Goal: Task Accomplishment & Management: Use online tool/utility

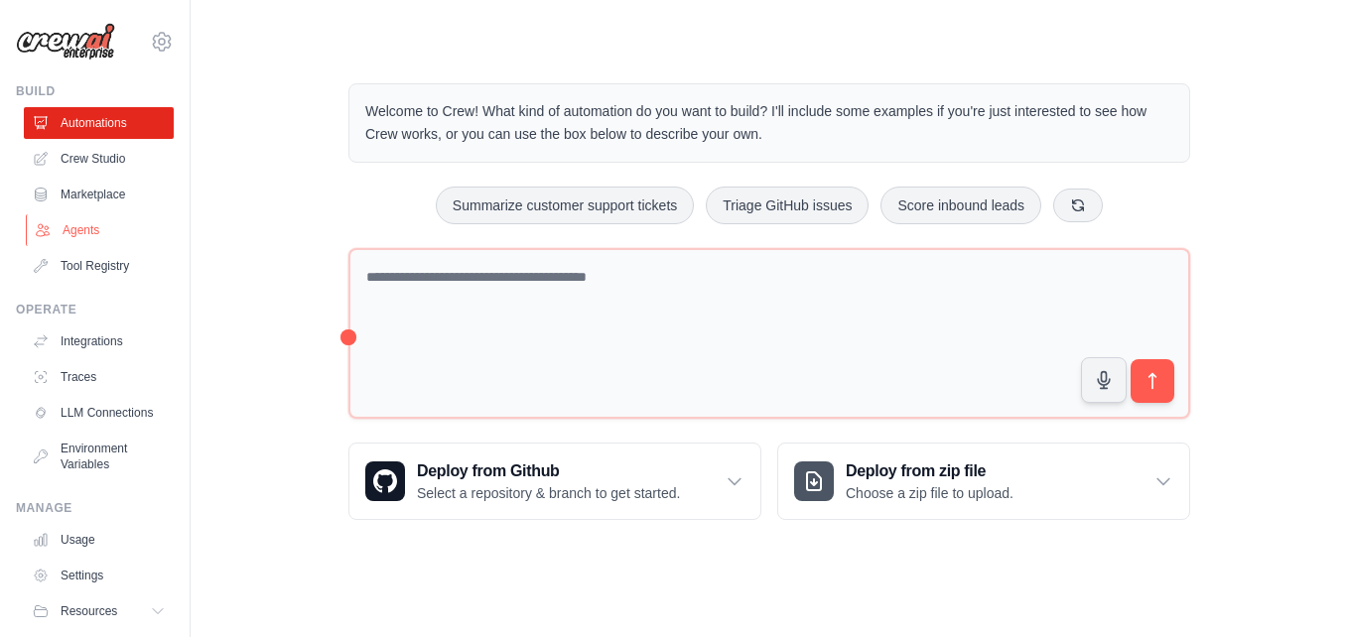
click at [89, 227] on link "Agents" at bounding box center [101, 230] width 150 height 32
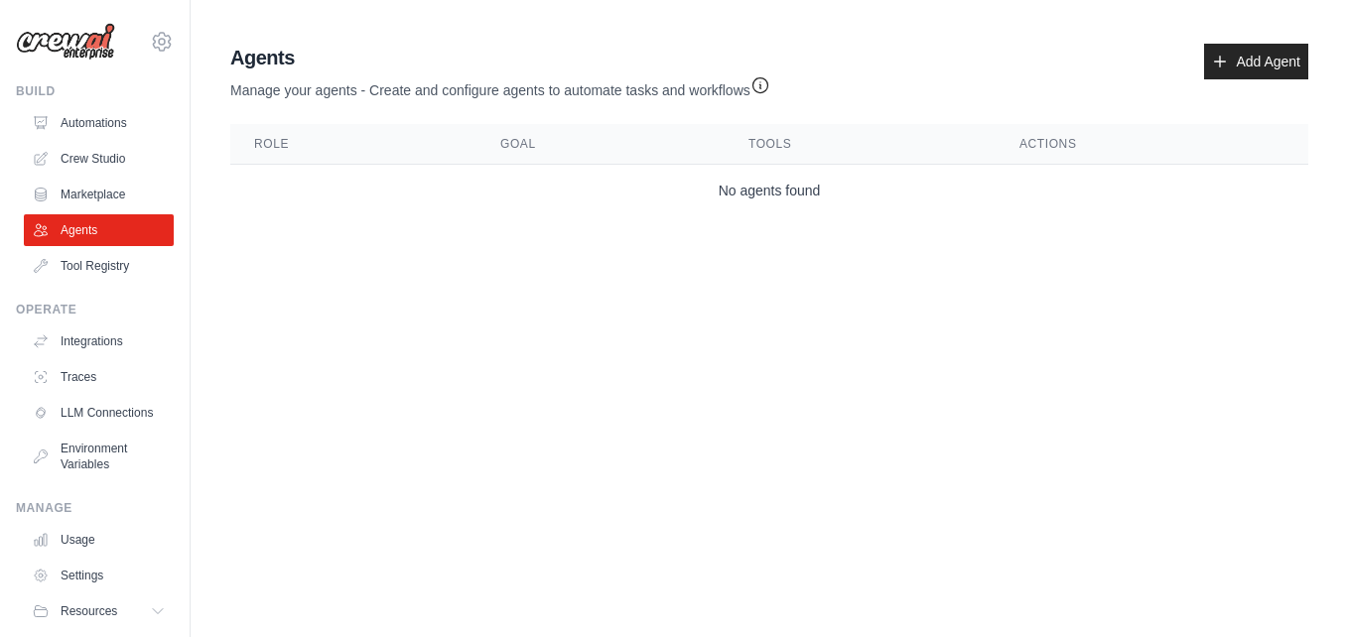
click at [262, 152] on th "Role" at bounding box center [353, 144] width 246 height 41
click at [1242, 64] on link "Add Agent" at bounding box center [1256, 62] width 104 height 36
click at [1225, 62] on icon at bounding box center [1220, 62] width 11 height 11
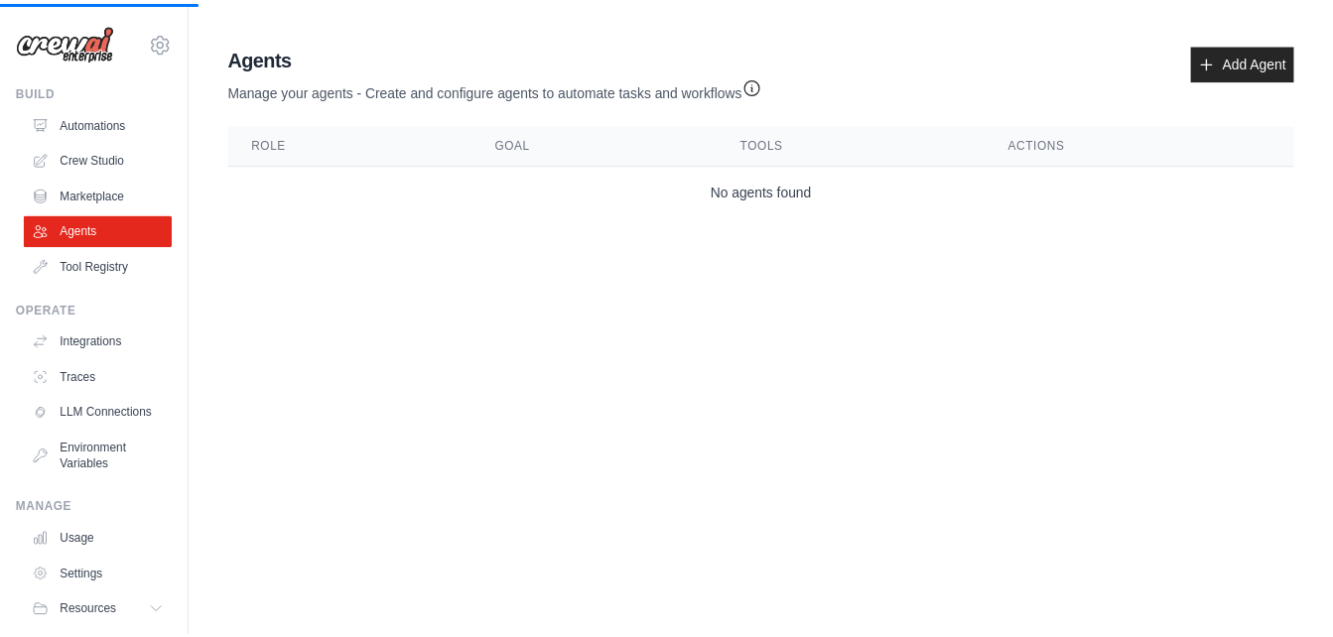
scroll to position [75, 0]
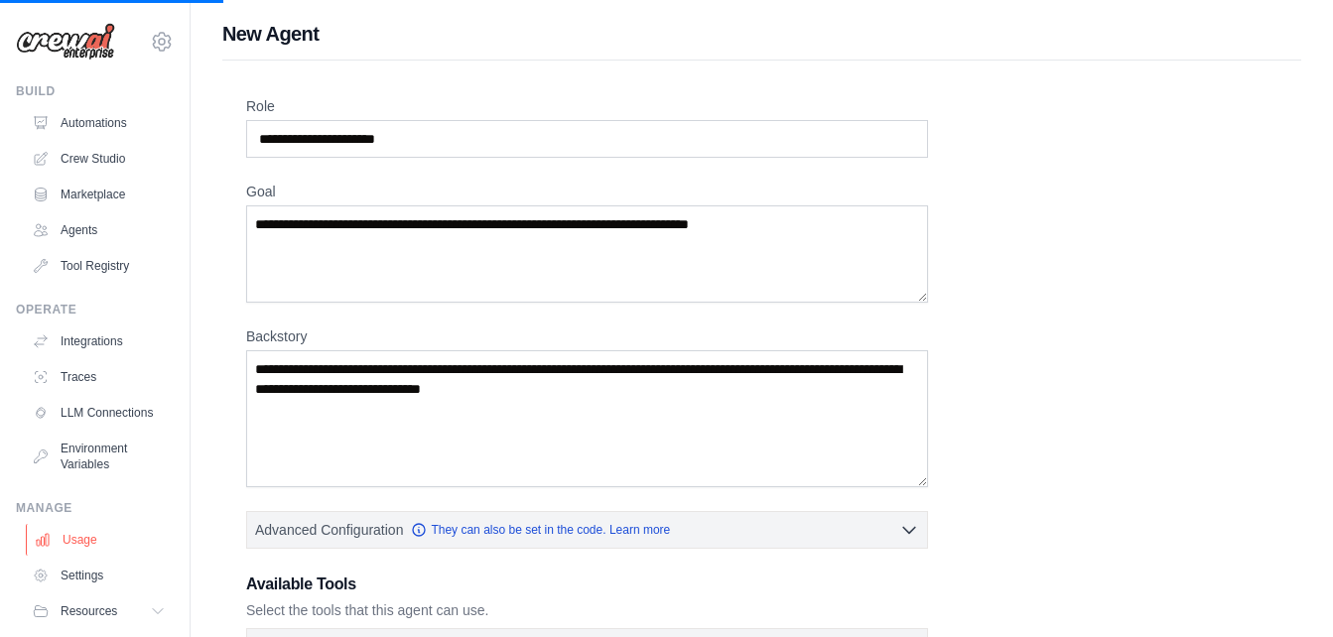
drag, startPoint x: 180, startPoint y: 323, endPoint x: 156, endPoint y: 564, distance: 242.4
click at [429, 139] on input "Role" at bounding box center [587, 139] width 682 height 38
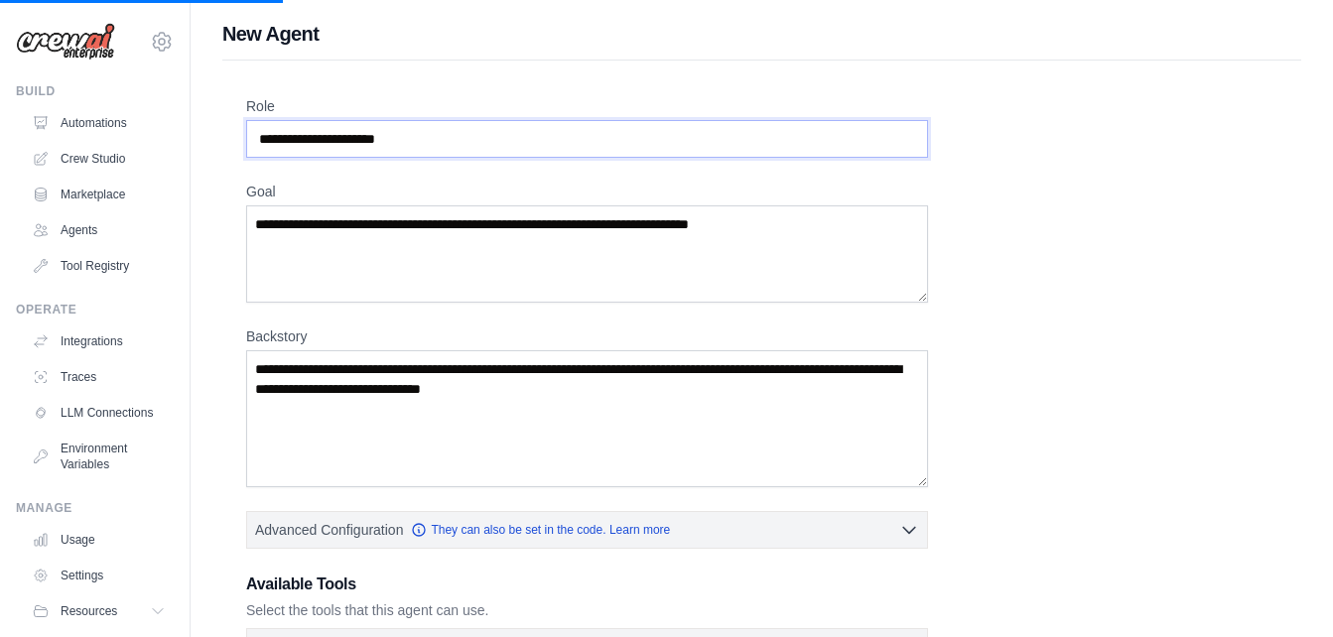
click at [429, 139] on input "Role" at bounding box center [587, 139] width 682 height 38
drag, startPoint x: 423, startPoint y: 137, endPoint x: 255, endPoint y: 138, distance: 167.8
click at [255, 138] on input "Role" at bounding box center [587, 139] width 682 height 38
click at [486, 129] on input "Role" at bounding box center [587, 139] width 682 height 38
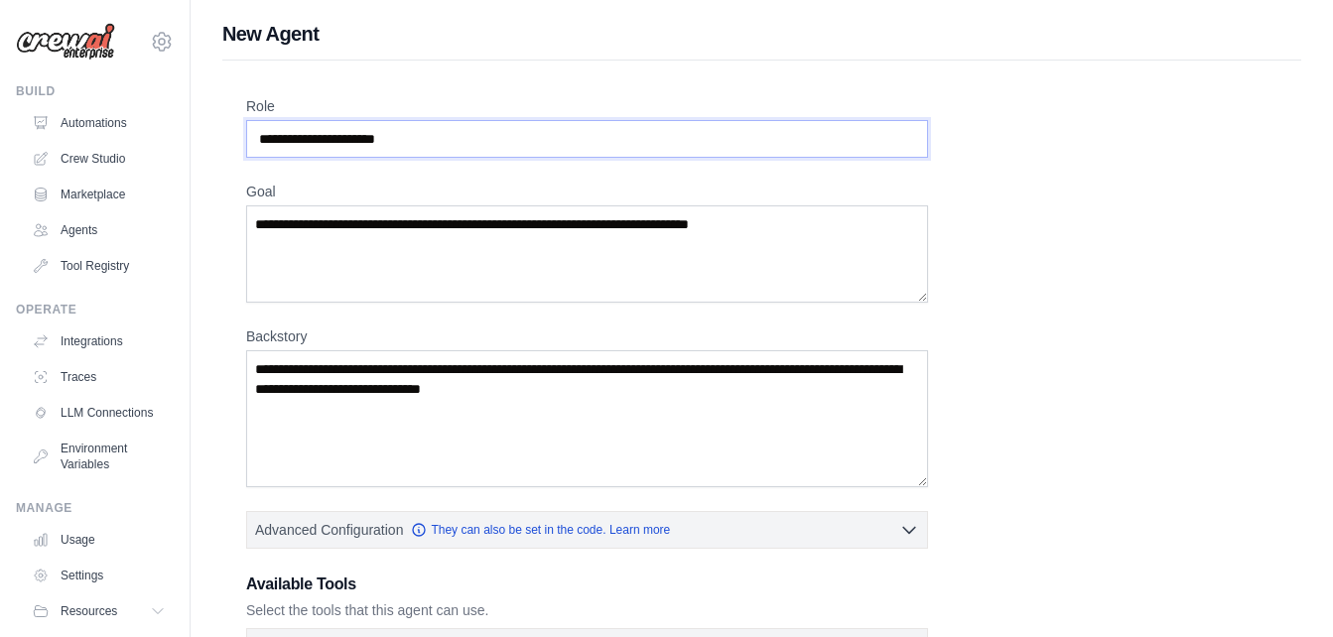
drag, startPoint x: 424, startPoint y: 136, endPoint x: 466, endPoint y: 134, distance: 41.7
click at [466, 134] on input "Role" at bounding box center [587, 139] width 682 height 38
click at [457, 133] on input "Role" at bounding box center [587, 139] width 682 height 38
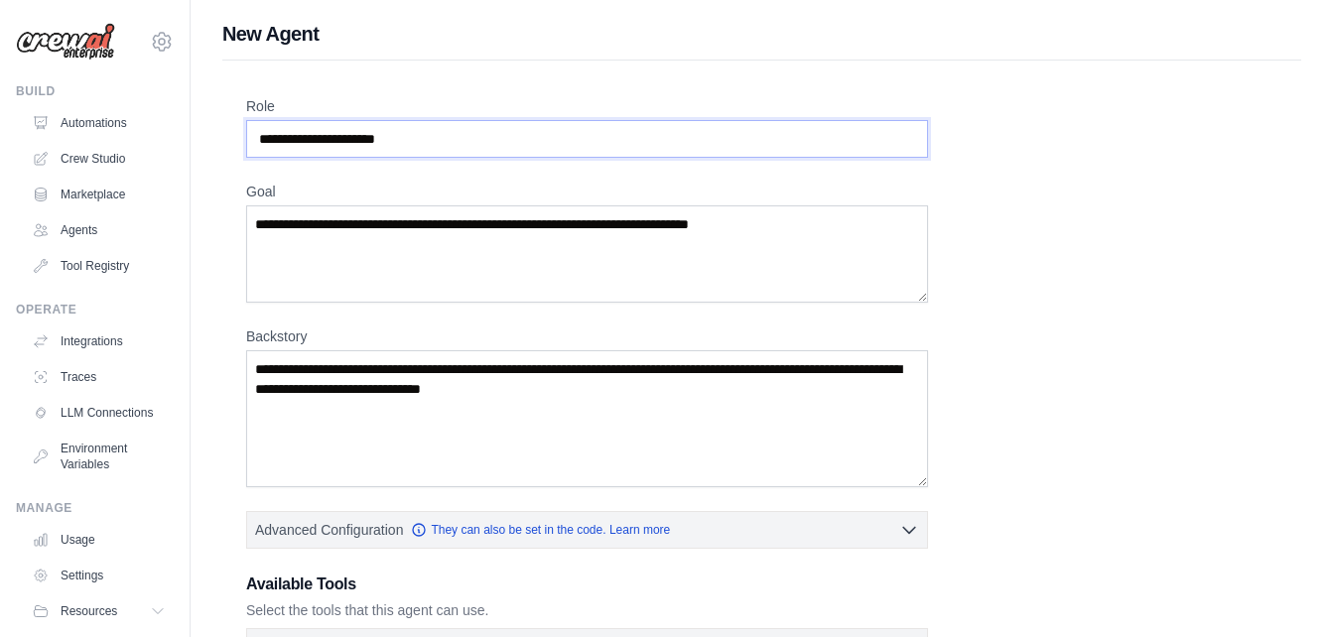
click at [457, 132] on input "Role" at bounding box center [587, 139] width 682 height 38
click at [457, 131] on input "Role" at bounding box center [587, 139] width 682 height 38
click at [610, 160] on div "Role Goal Backstory Advanced Configuration They can also be set in the code. Le…" at bounding box center [762, 536] width 1032 height 880
click at [594, 143] on input "Role" at bounding box center [587, 139] width 682 height 38
click at [611, 220] on textarea "Goal" at bounding box center [587, 254] width 682 height 97
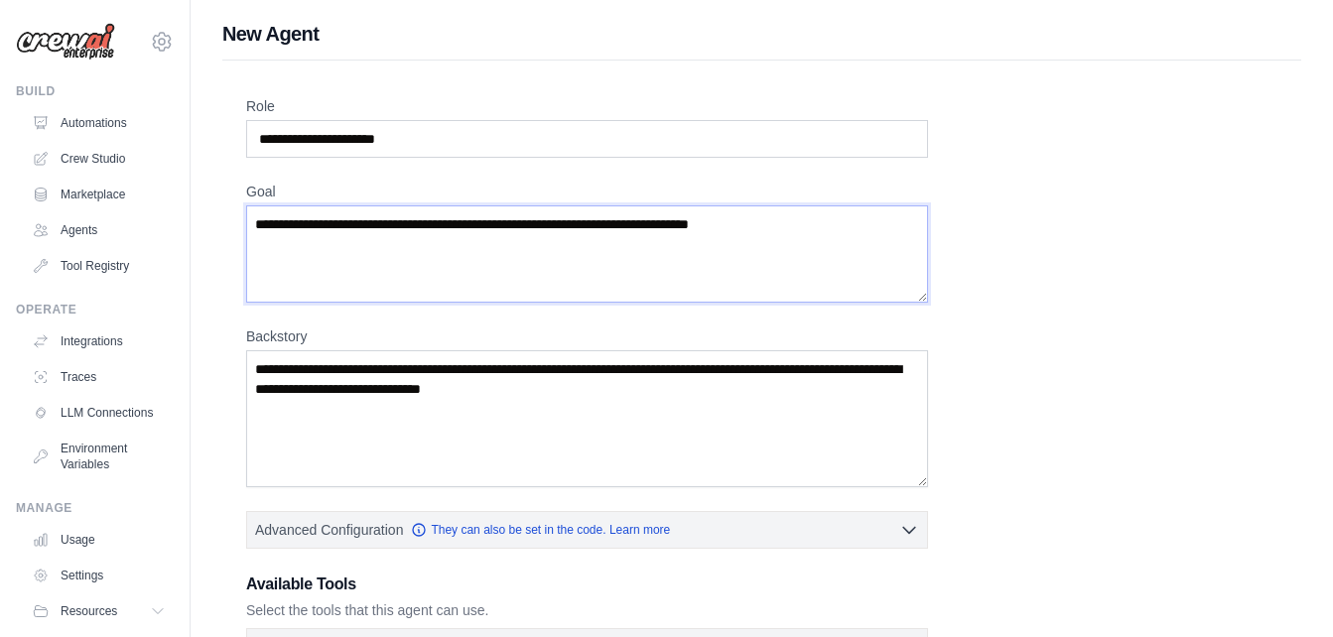
drag, startPoint x: 795, startPoint y: 234, endPoint x: 396, endPoint y: 228, distance: 399.2
click at [396, 228] on textarea "Goal" at bounding box center [587, 254] width 682 height 97
drag, startPoint x: 255, startPoint y: 224, endPoint x: 630, endPoint y: 234, distance: 375.4
click at [630, 234] on textarea "Goal" at bounding box center [587, 254] width 682 height 97
click at [493, 143] on input "Role" at bounding box center [587, 139] width 682 height 38
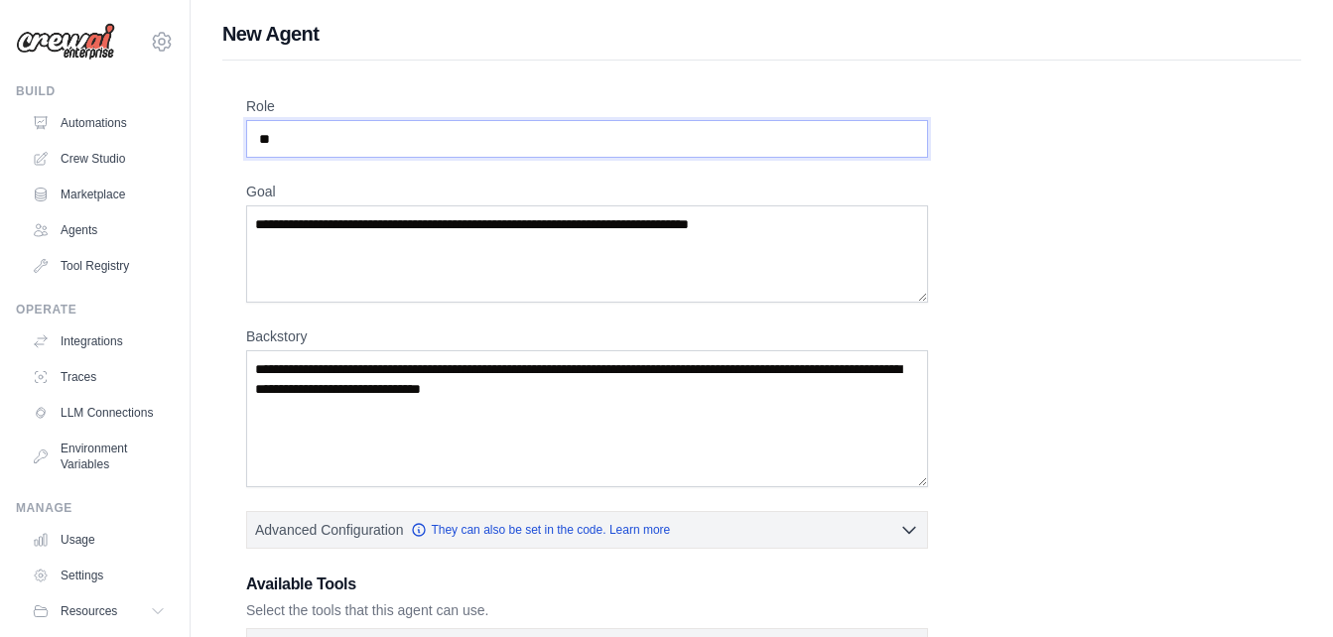
type input "*"
click at [343, 131] on input "**********" at bounding box center [587, 139] width 682 height 38
paste input "******"
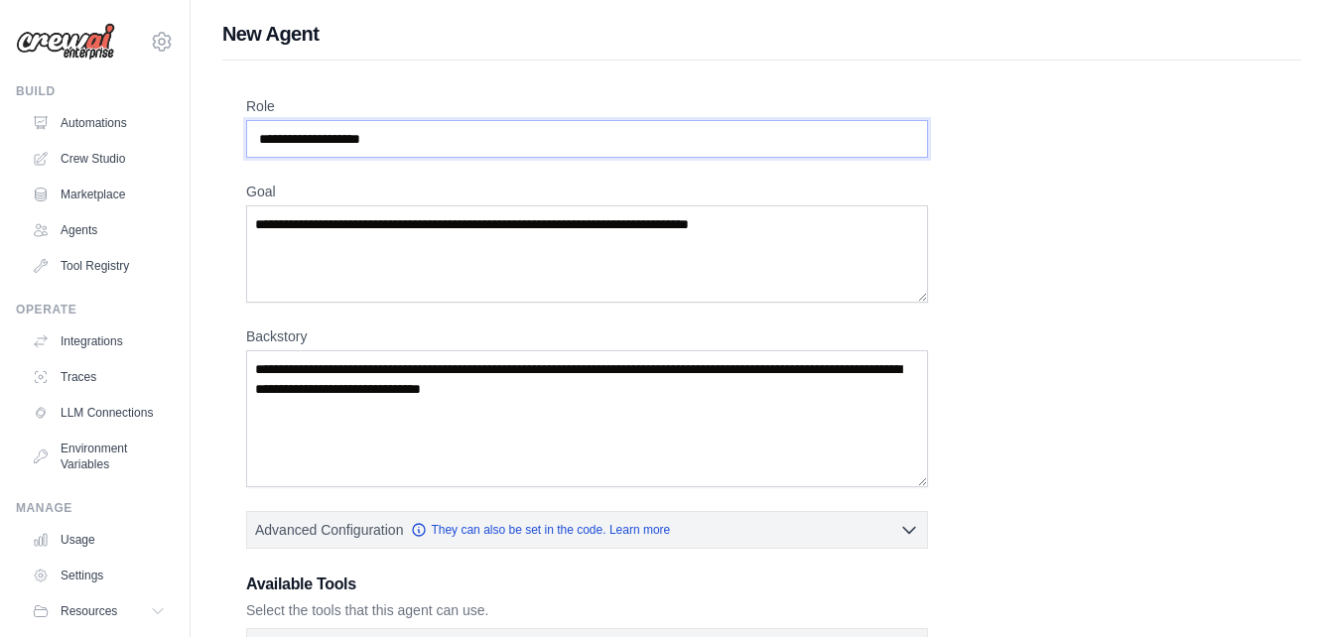
type input "**********"
click at [394, 230] on textarea "Goal" at bounding box center [587, 254] width 682 height 97
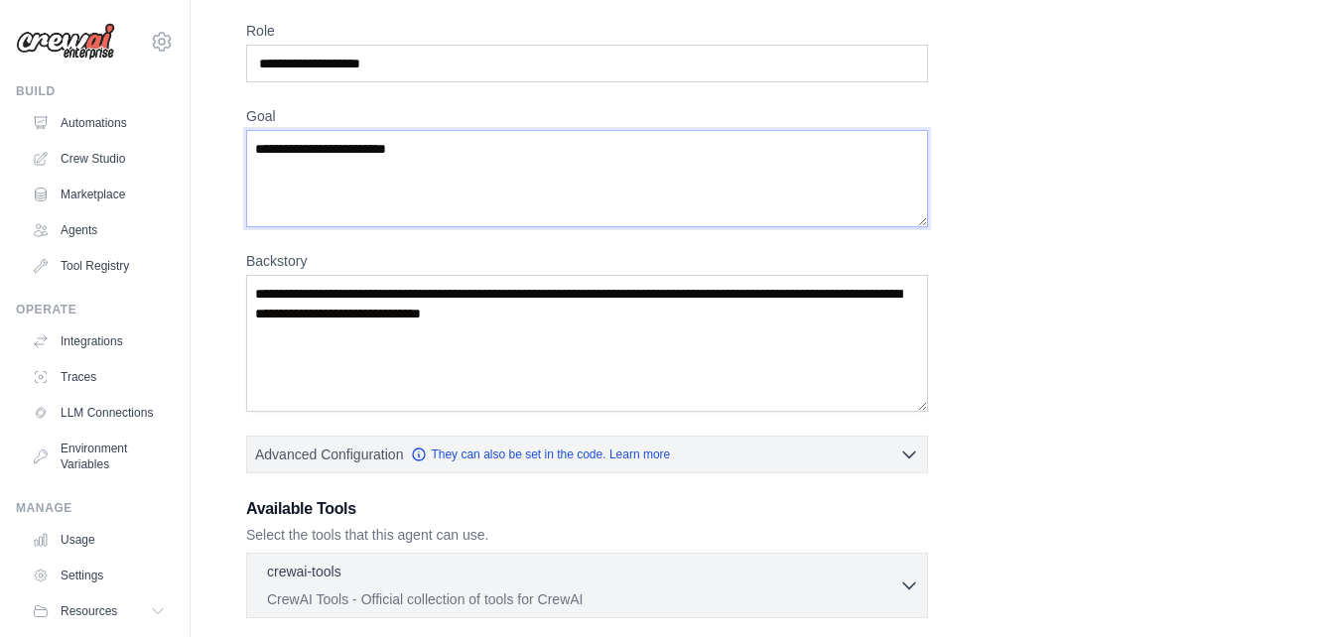
scroll to position [69, 0]
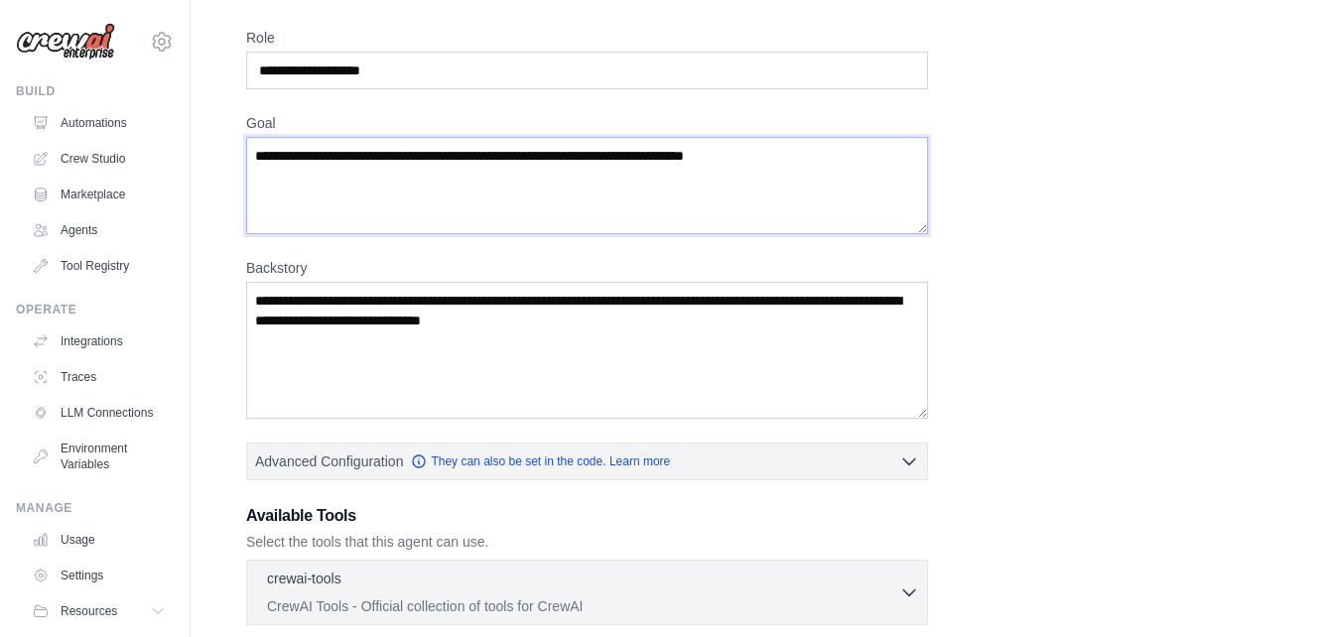
click at [494, 158] on textarea "**********" at bounding box center [587, 185] width 682 height 97
paste textarea "**********"
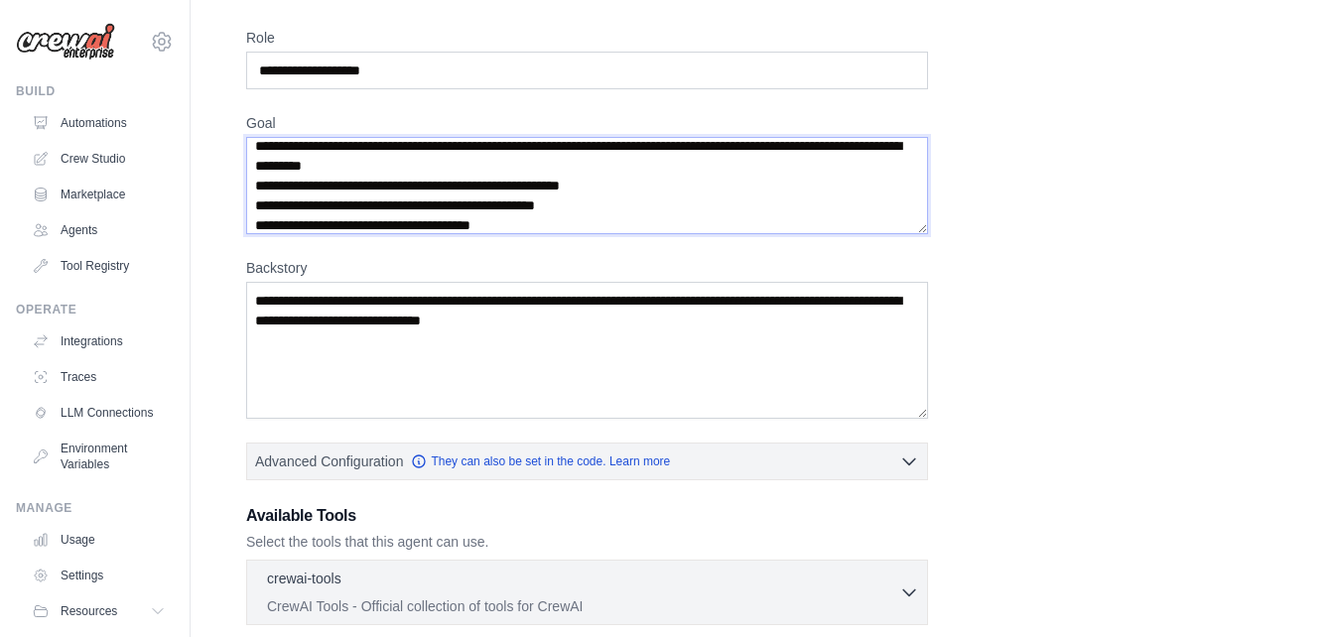
scroll to position [0, 0]
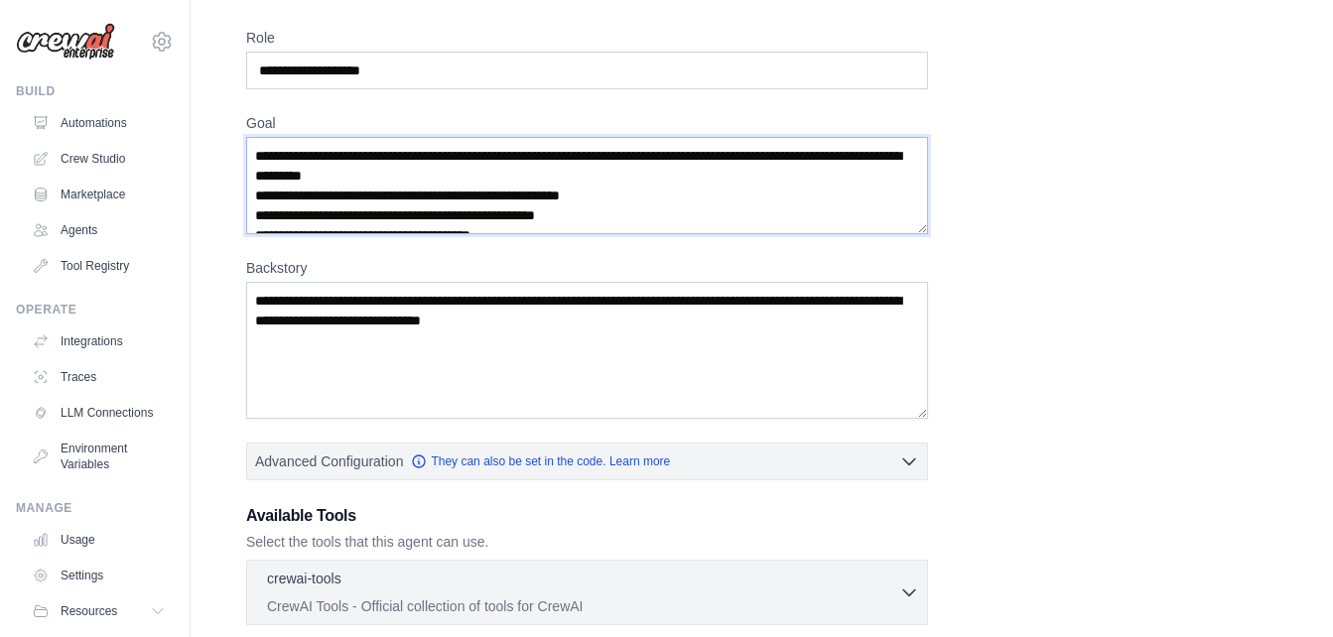
drag, startPoint x: 714, startPoint y: 143, endPoint x: 757, endPoint y: 148, distance: 43.0
click at [757, 148] on textarea "**********" at bounding box center [587, 185] width 682 height 97
click at [622, 224] on textarea "**********" at bounding box center [587, 185] width 682 height 97
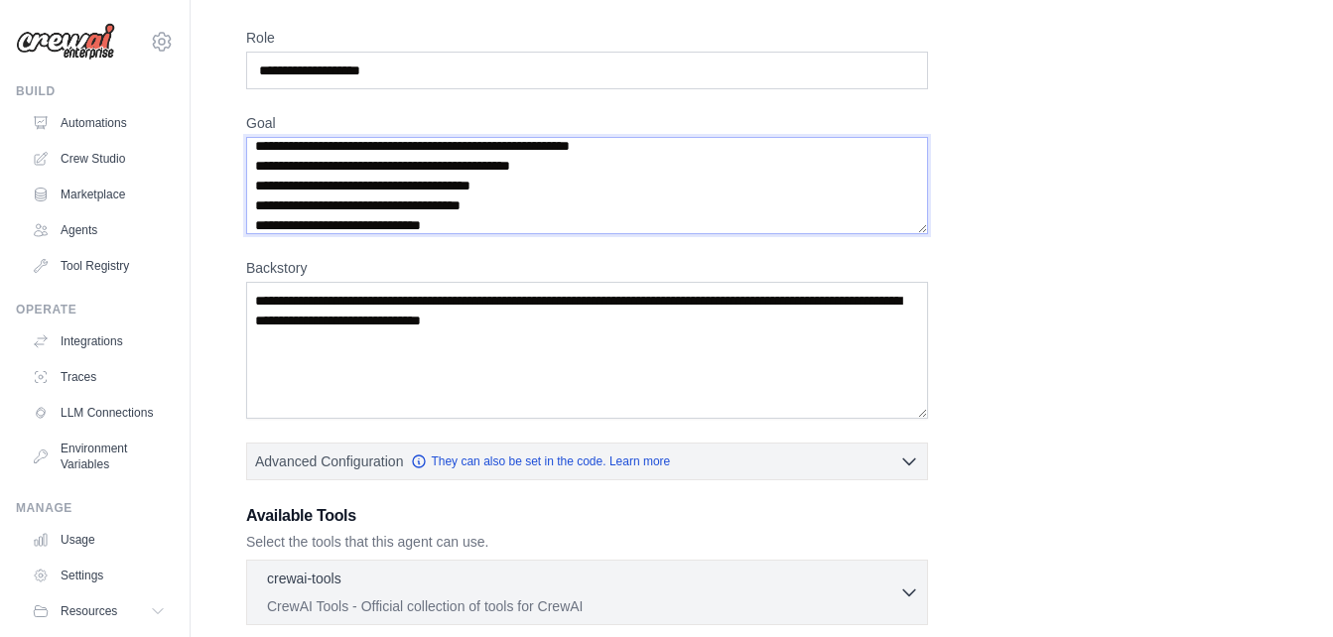
scroll to position [149, 0]
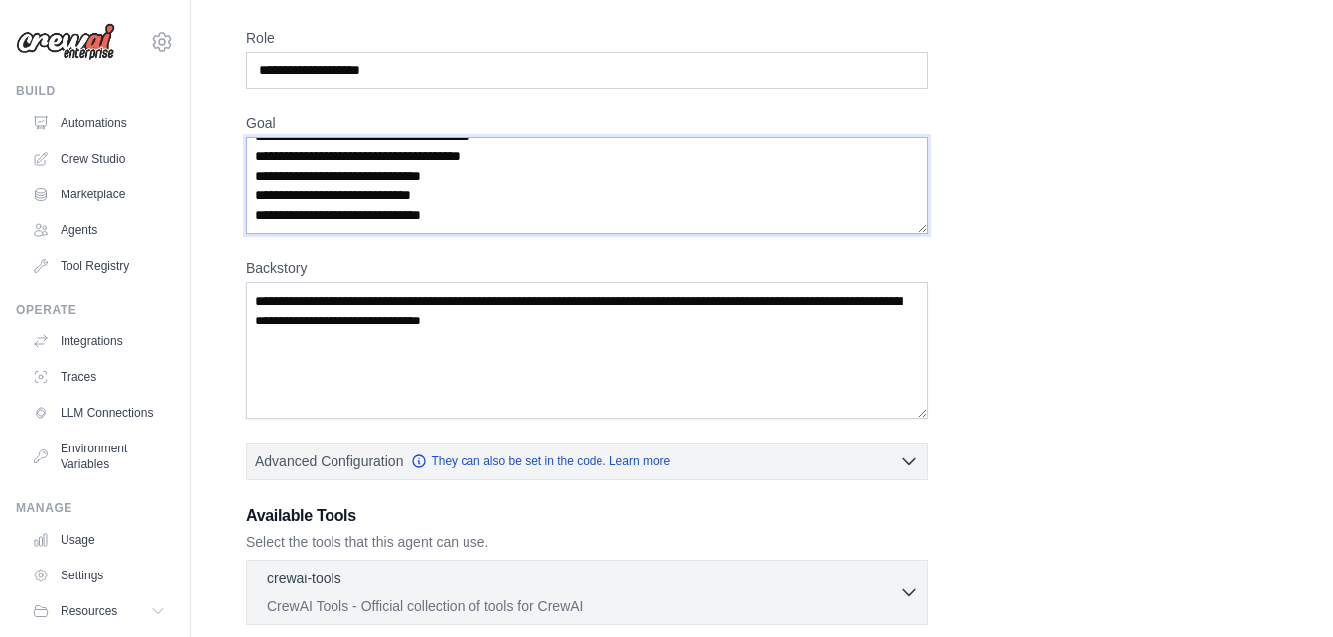
type textarea "**********"
click at [562, 317] on textarea "Backstory" at bounding box center [587, 350] width 682 height 137
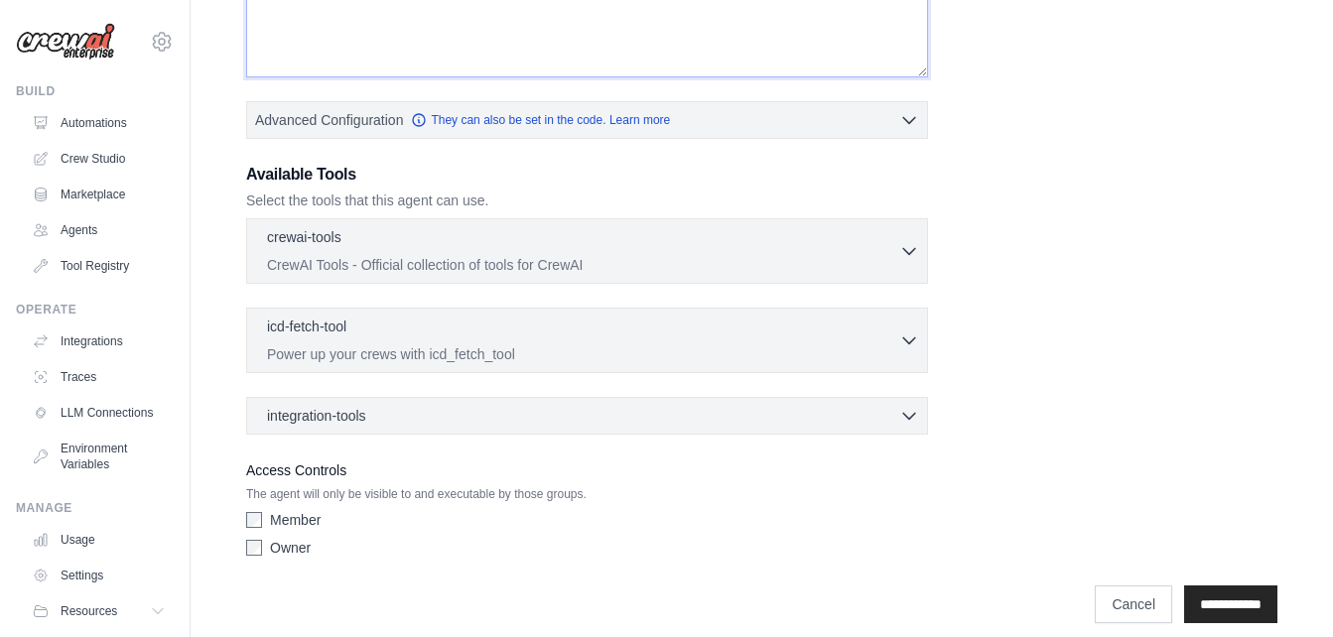
scroll to position [428, 0]
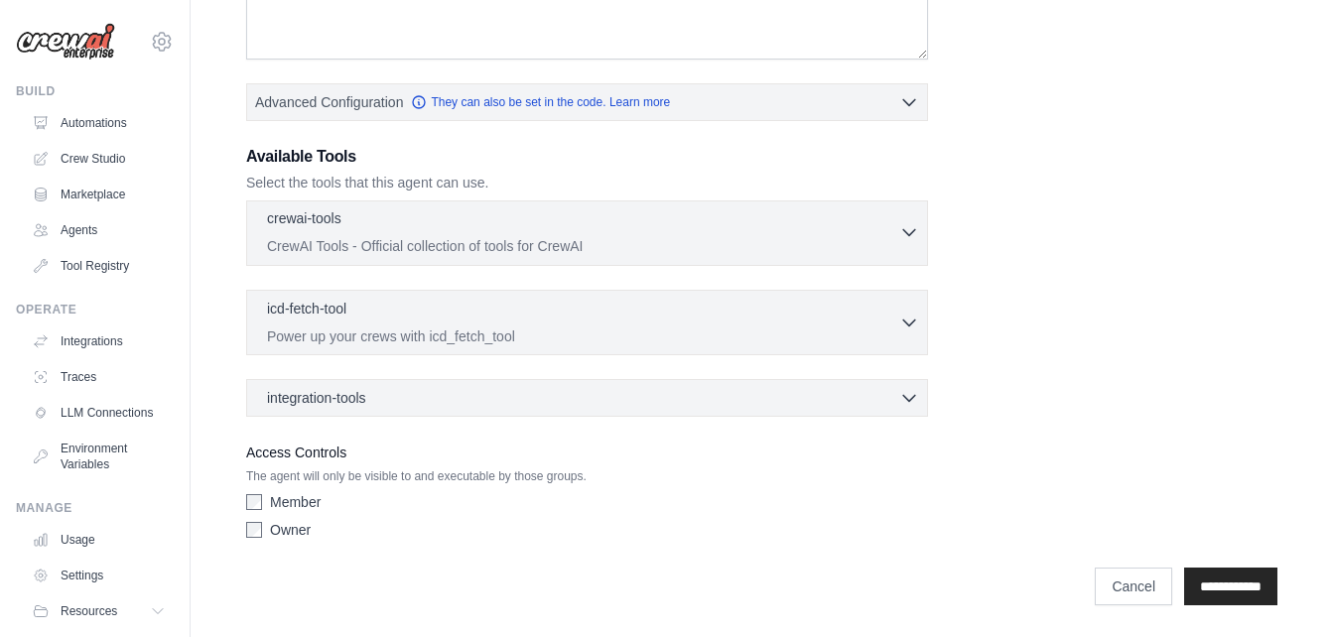
click at [826, 252] on p "CrewAI Tools - Official collection of tools for CrewAI" at bounding box center [583, 246] width 632 height 20
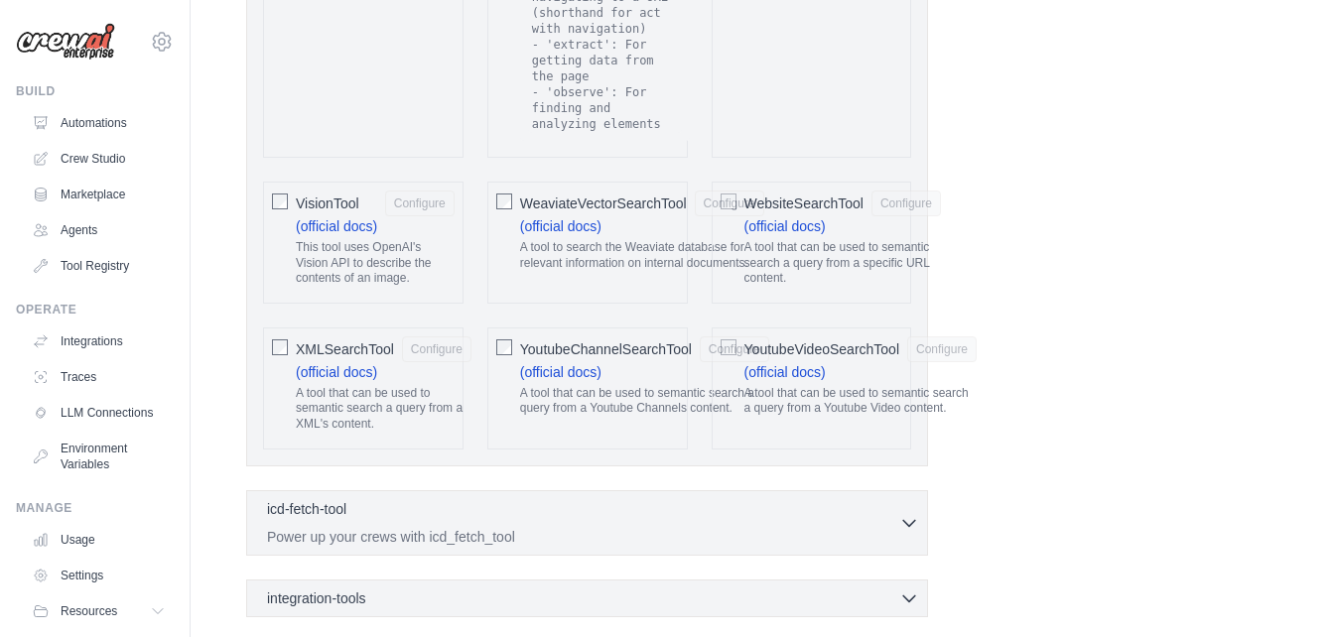
scroll to position [4395, 0]
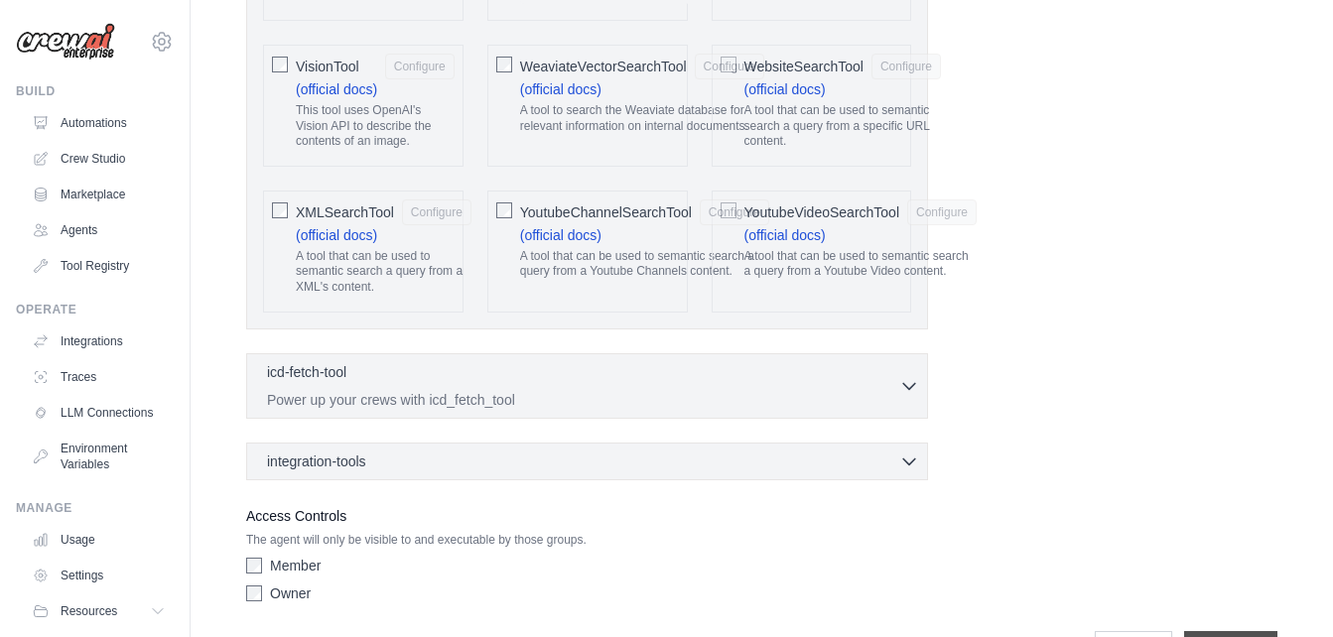
click at [860, 451] on div "integration-tools 0 selected" at bounding box center [593, 461] width 652 height 20
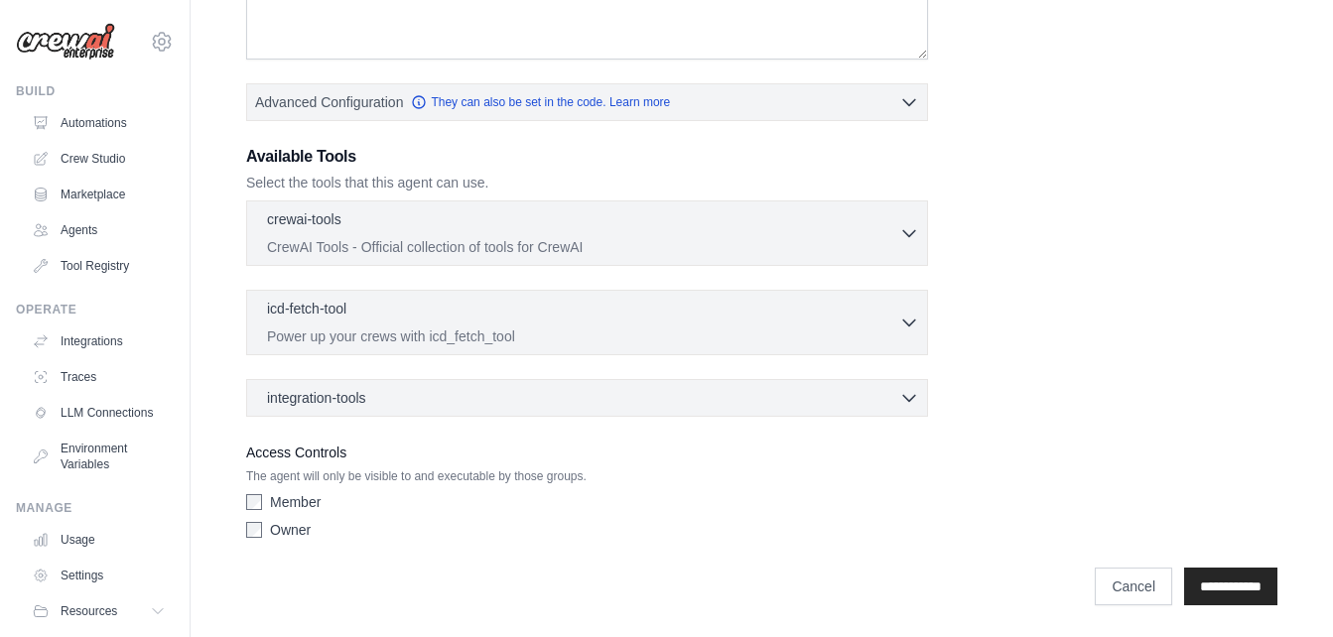
scroll to position [0, 0]
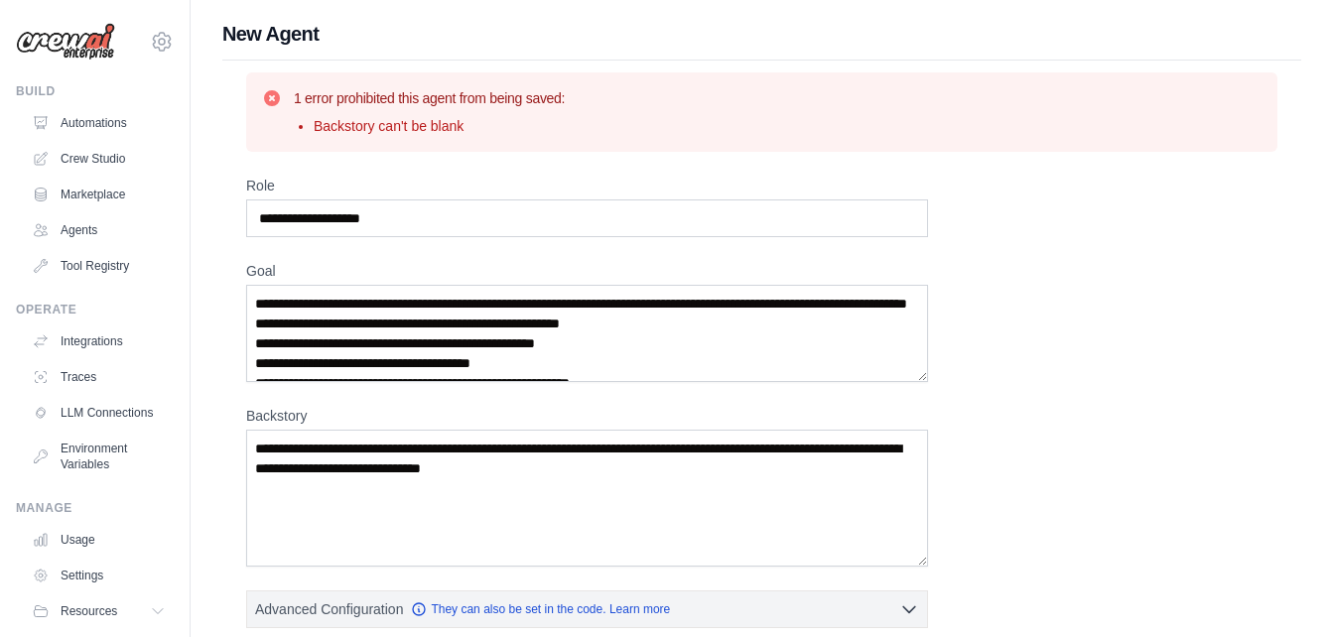
click at [860, 405] on div "**********" at bounding box center [762, 616] width 1032 height 880
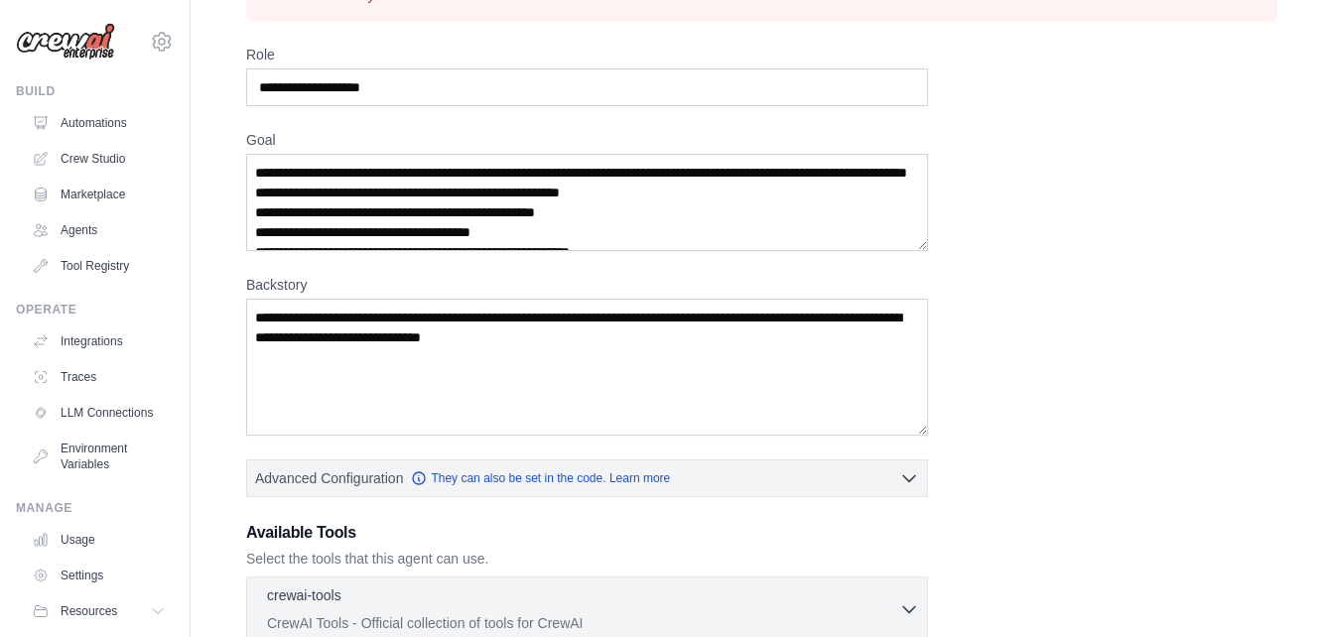
scroll to position [133, 0]
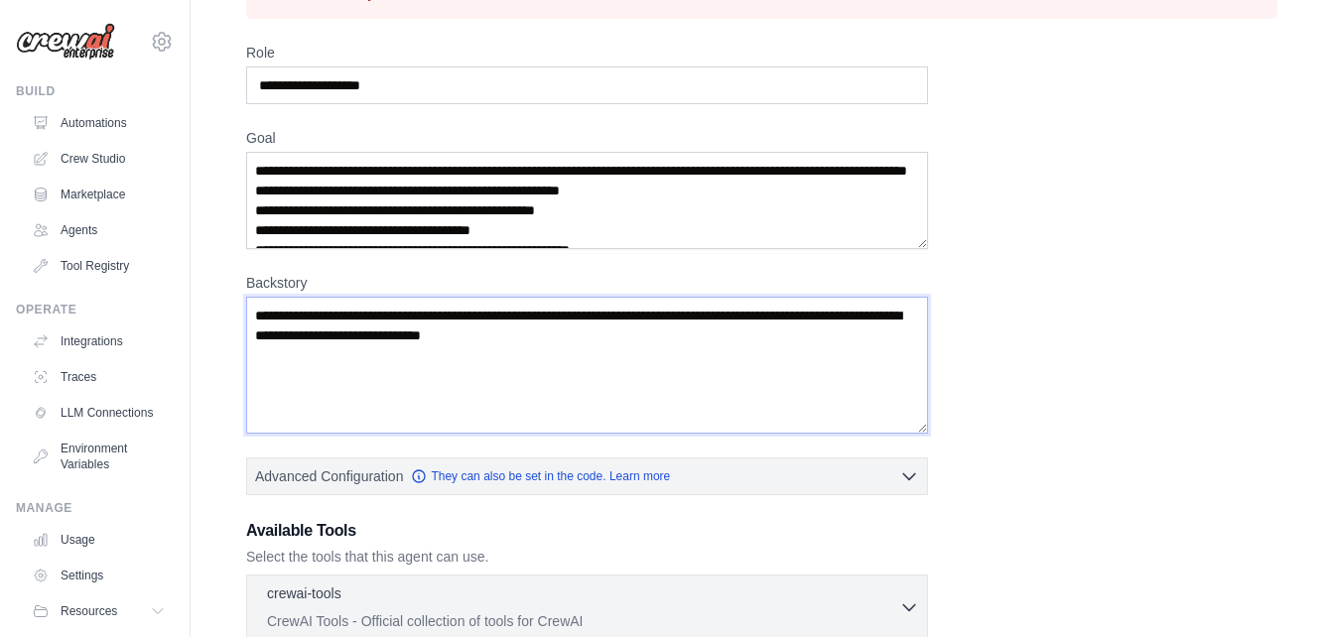
click at [624, 325] on textarea "Backstory" at bounding box center [587, 365] width 682 height 137
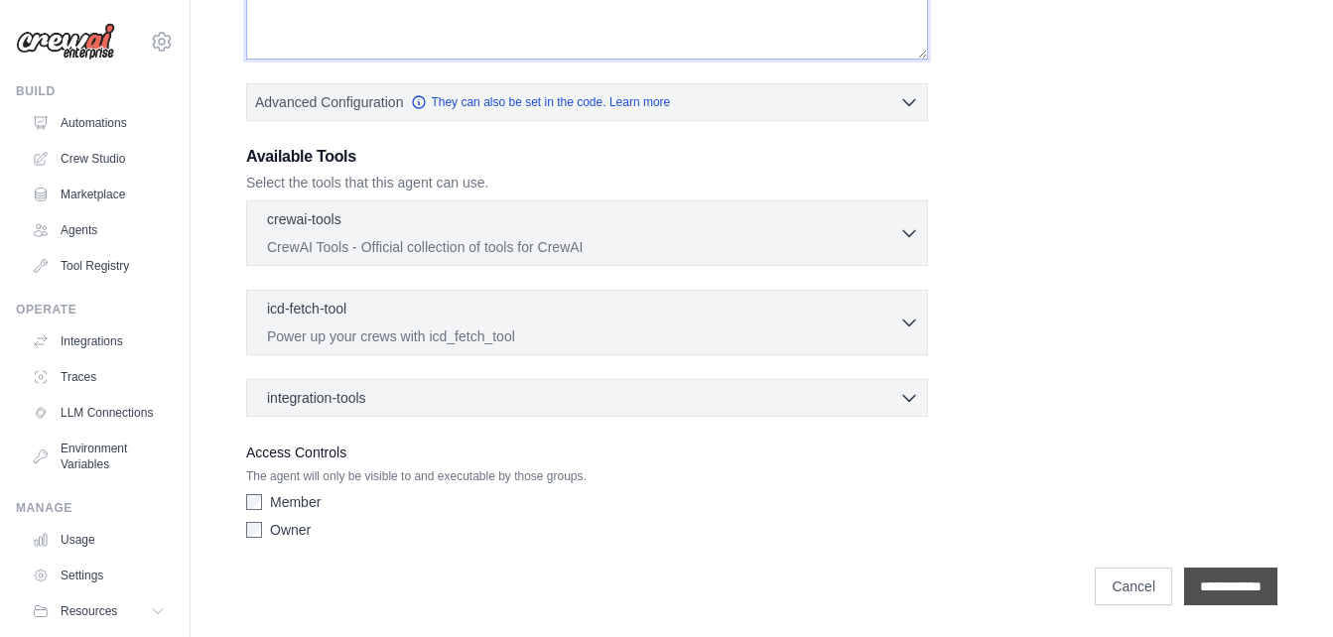
type textarea "**********"
click at [1214, 577] on input "**********" at bounding box center [1230, 587] width 93 height 38
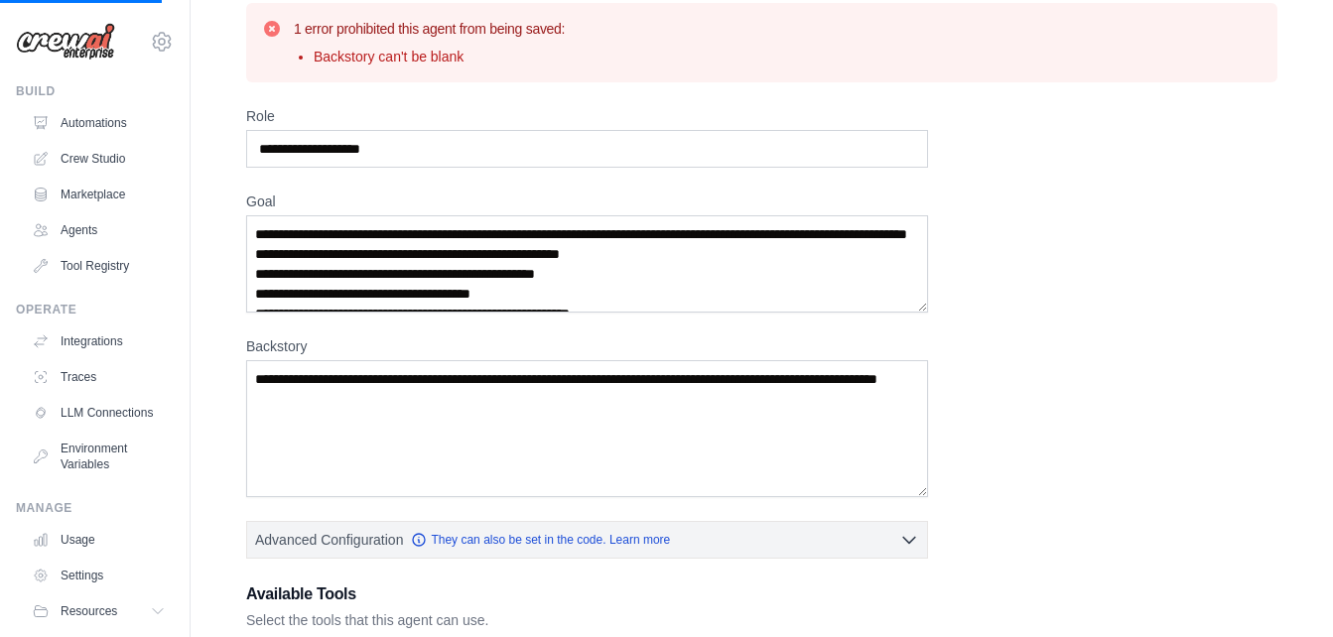
scroll to position [0, 0]
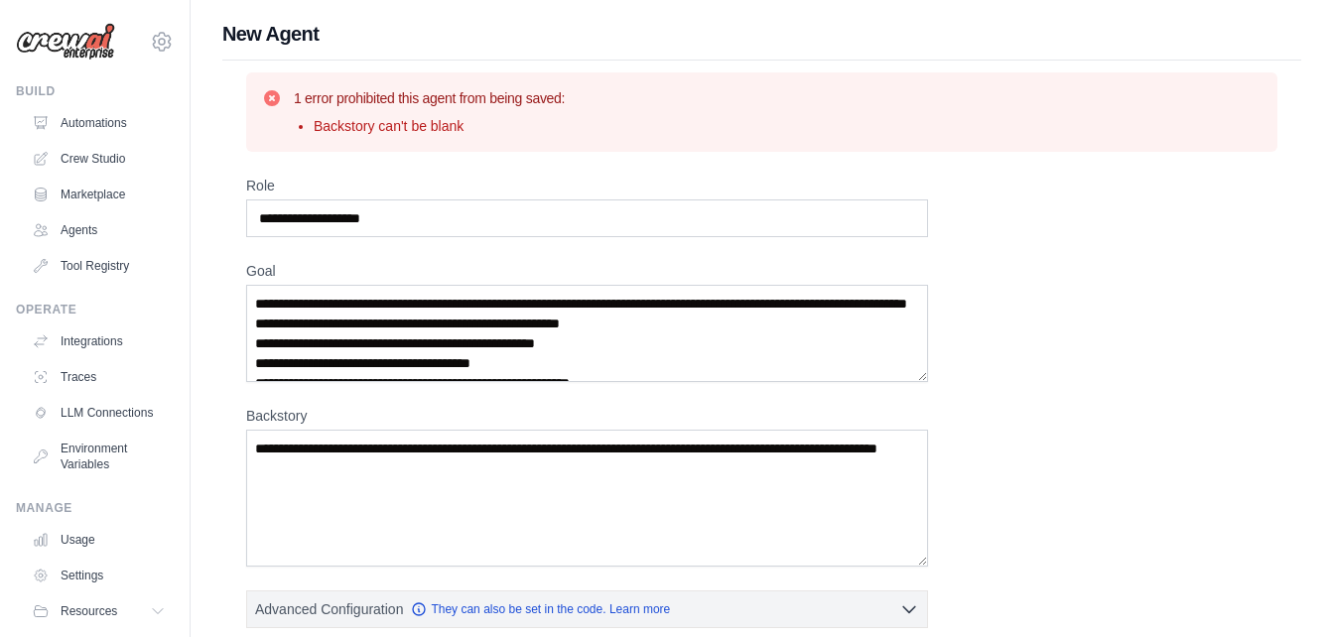
click at [1295, 88] on html "gstbillghy@gmail.com Settings Build Automations Crew Studio" at bounding box center [666, 572] width 1333 height 1145
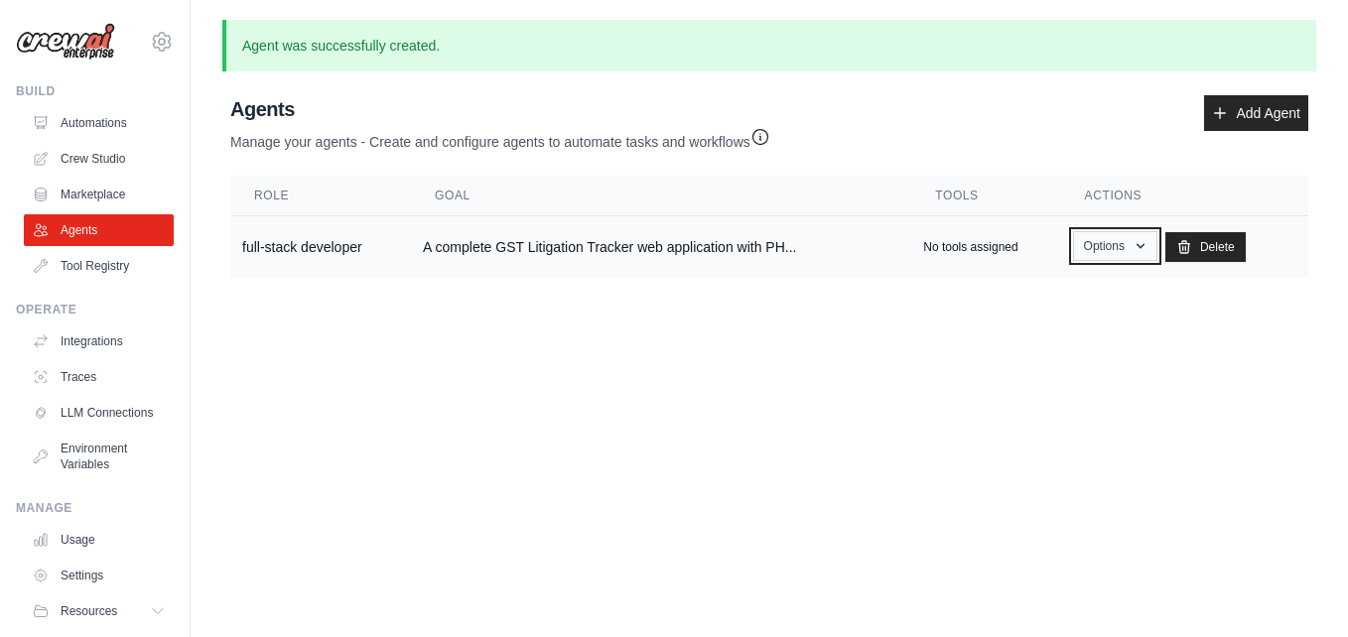
click at [1116, 252] on button "Options" at bounding box center [1115, 246] width 84 height 30
click at [1054, 296] on link "Show" at bounding box center [1086, 292] width 143 height 36
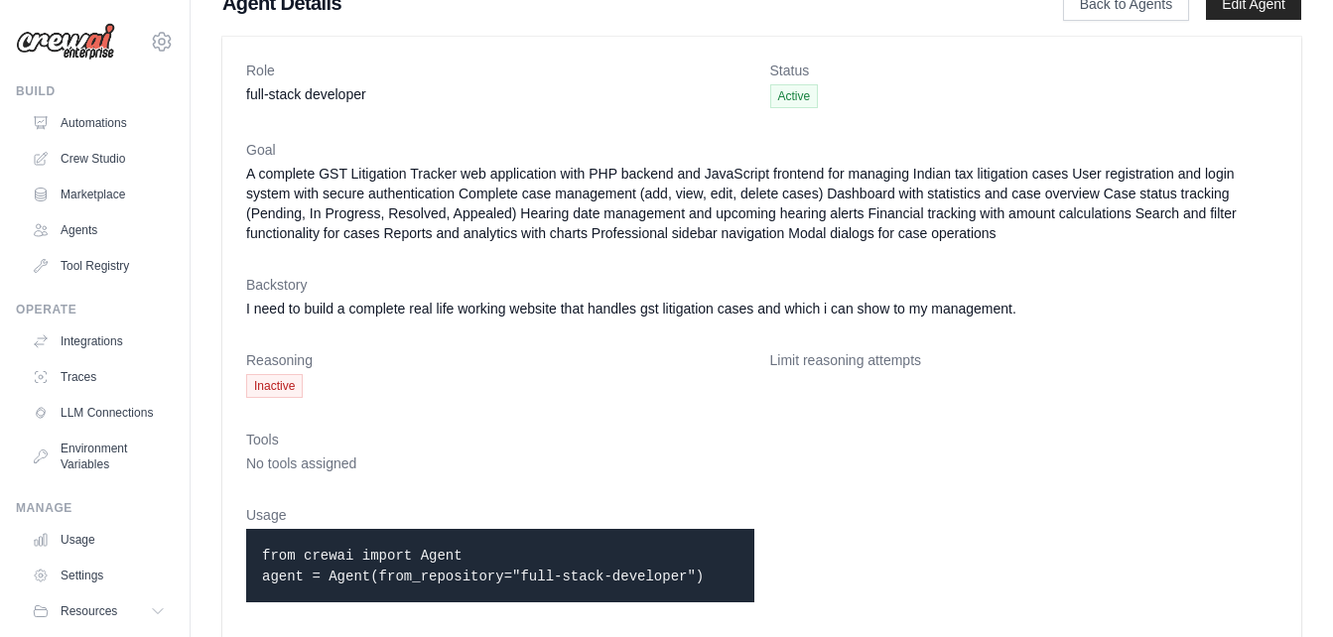
scroll to position [56, 0]
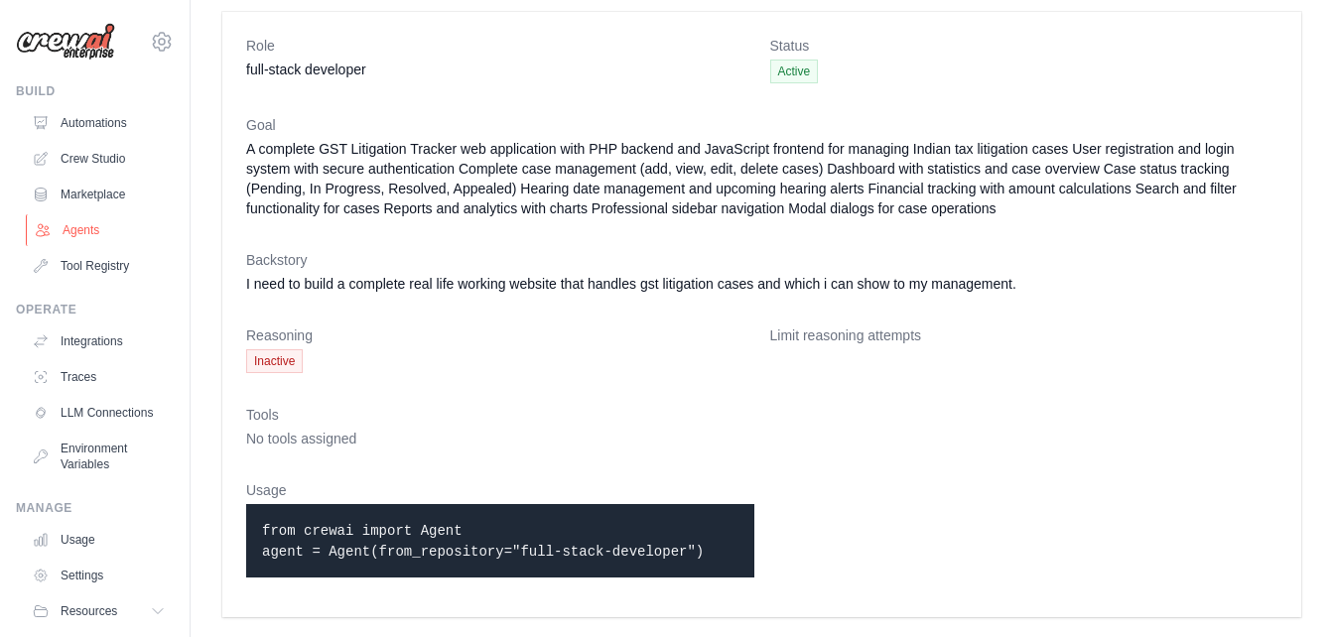
click at [89, 226] on link "Agents" at bounding box center [101, 230] width 150 height 32
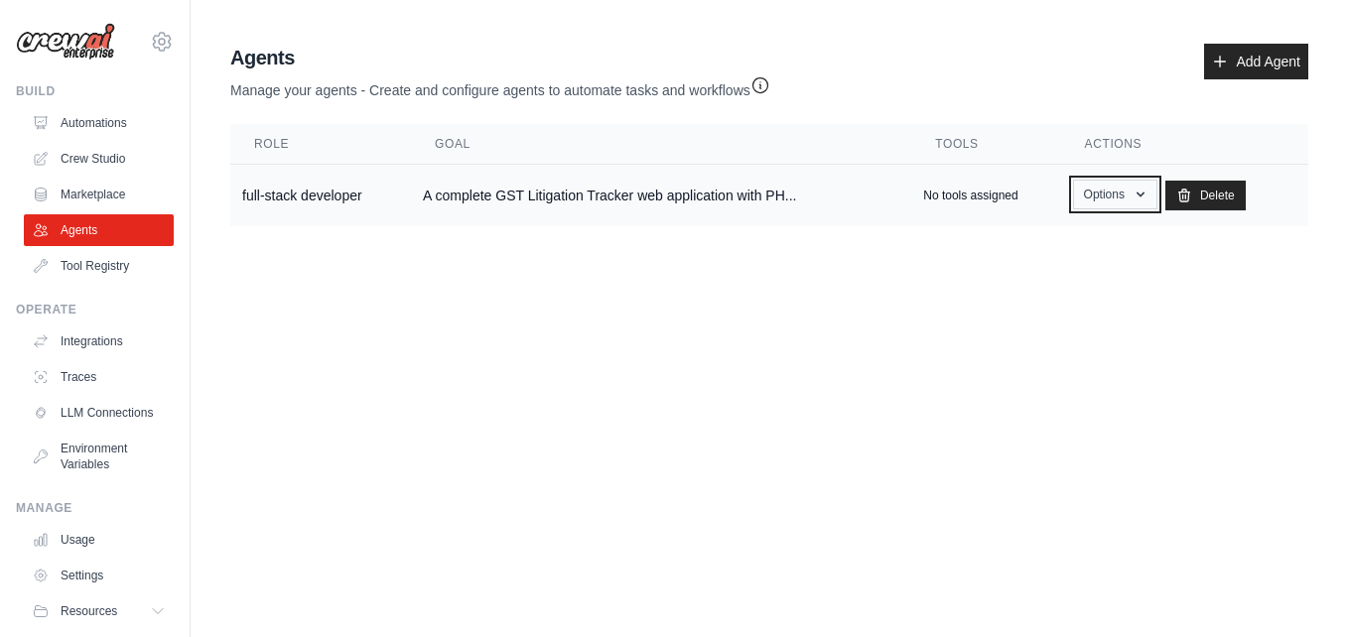
click at [1088, 196] on button "Options" at bounding box center [1115, 195] width 84 height 30
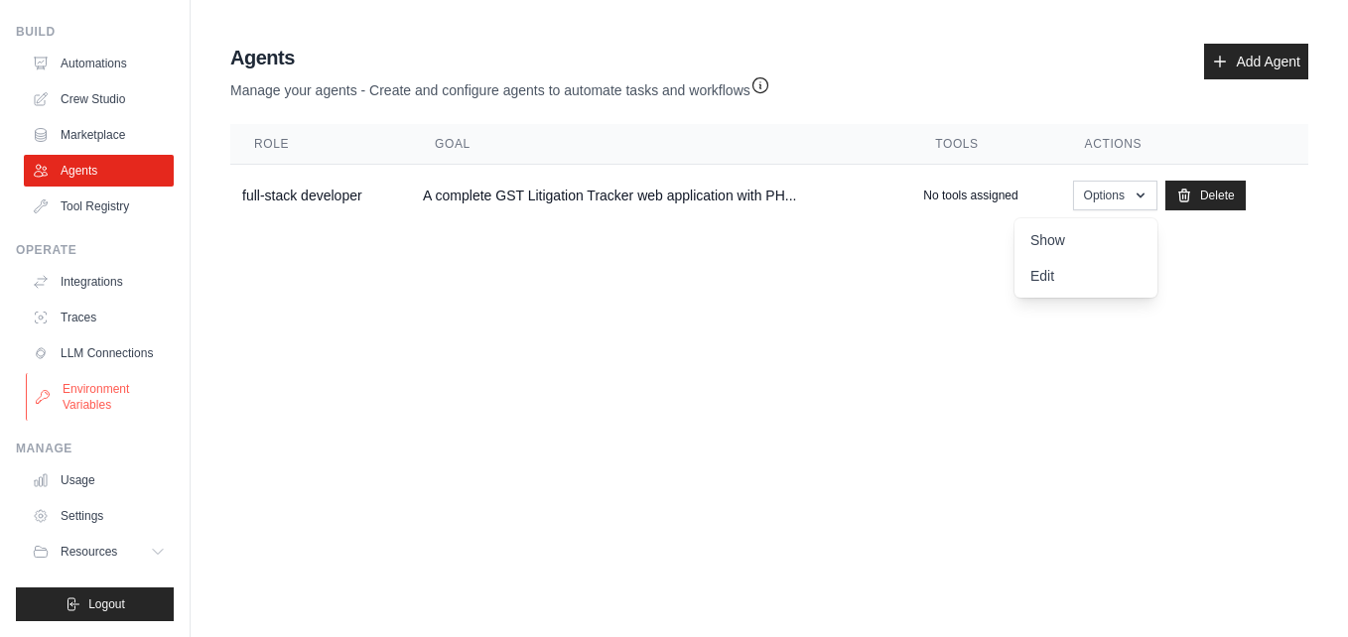
click at [101, 403] on link "Environment Variables" at bounding box center [101, 397] width 150 height 48
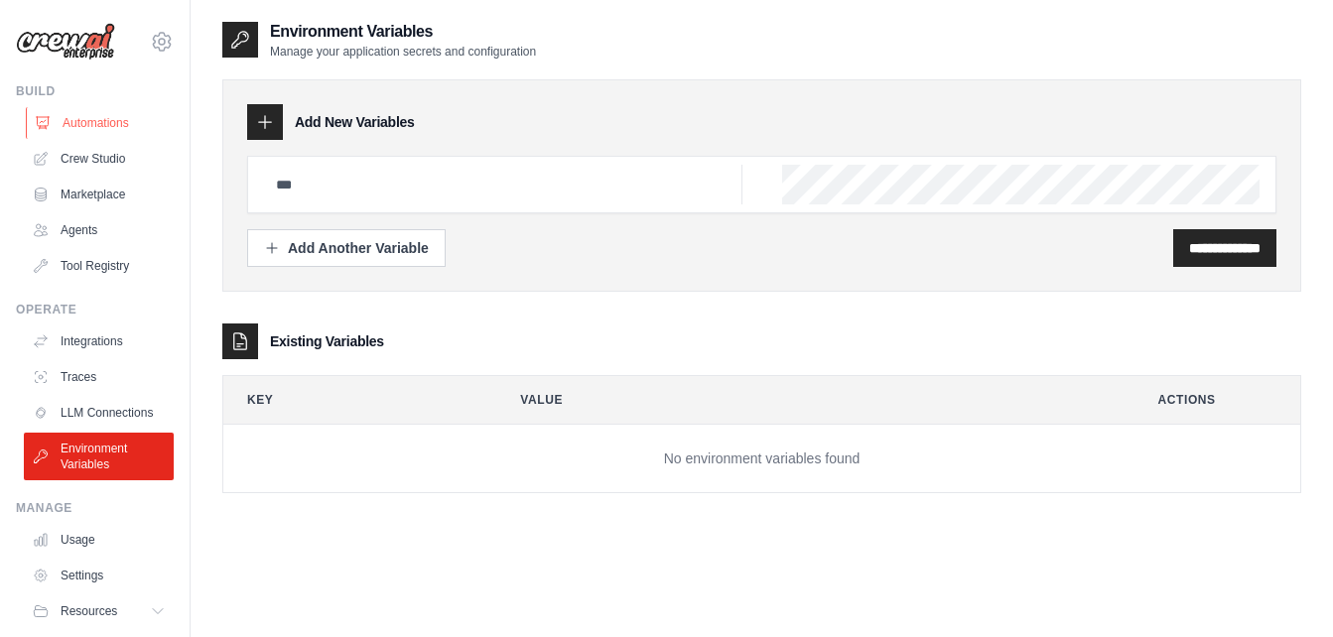
click at [108, 122] on link "Automations" at bounding box center [101, 123] width 150 height 32
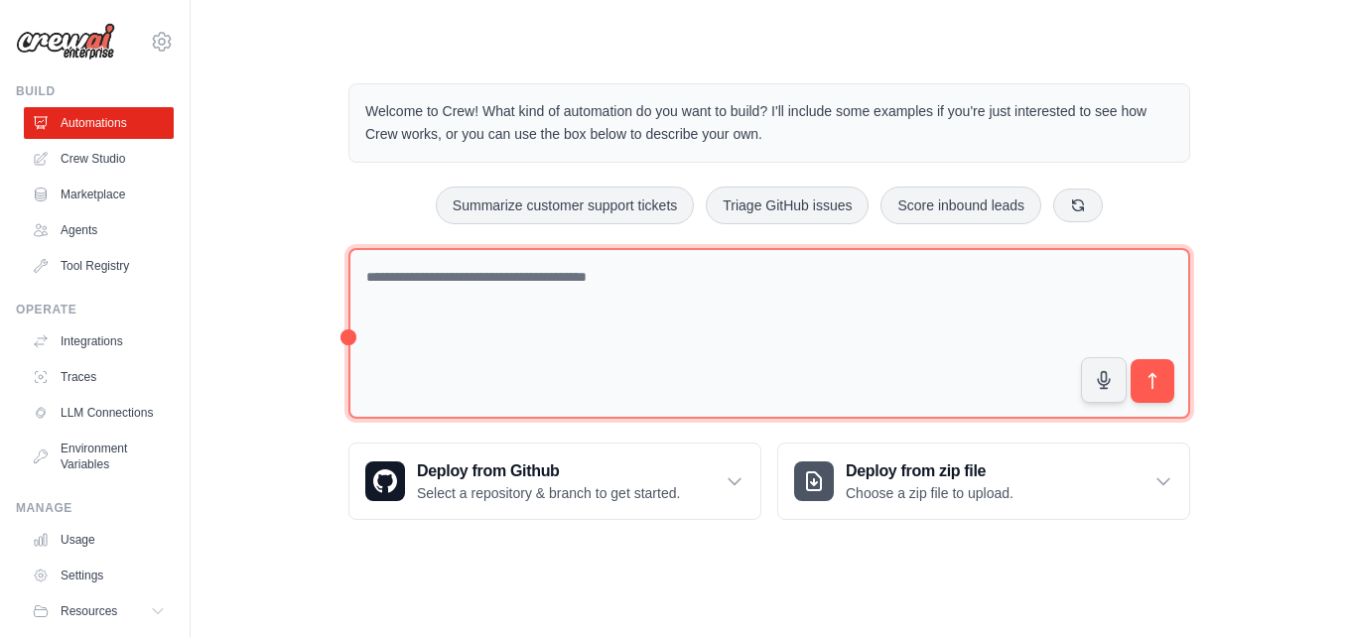
click at [407, 283] on textarea at bounding box center [769, 334] width 842 height 172
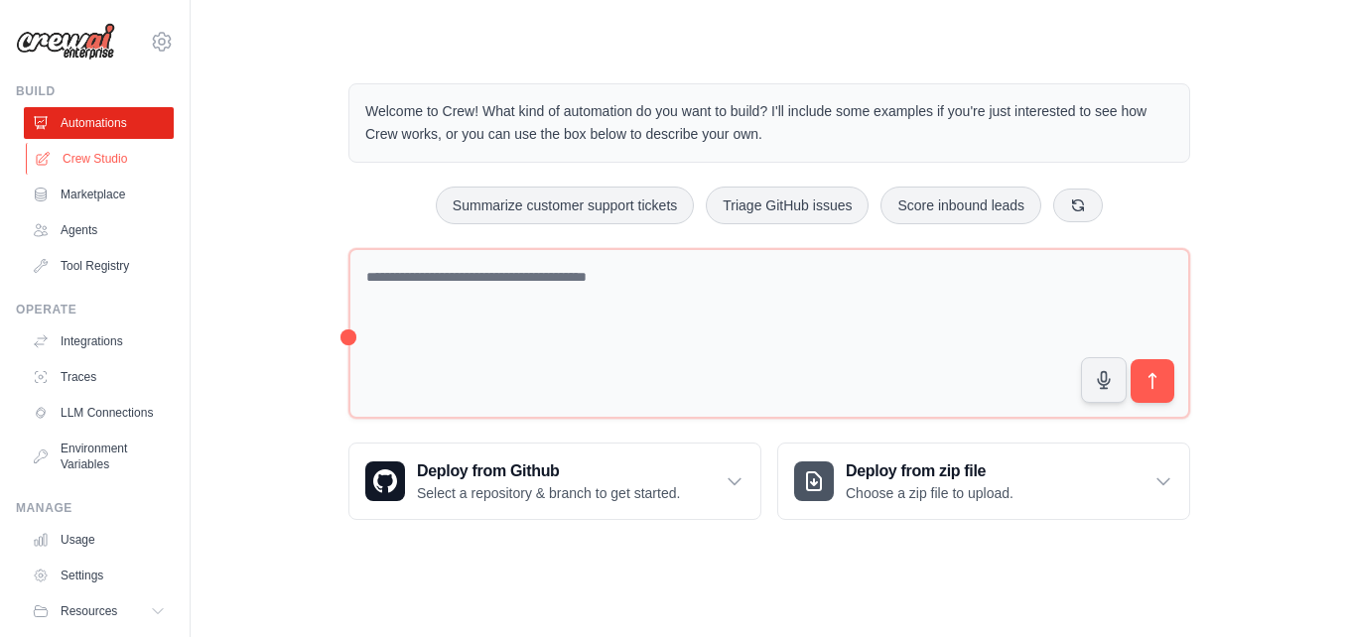
click at [99, 159] on link "Crew Studio" at bounding box center [101, 159] width 150 height 32
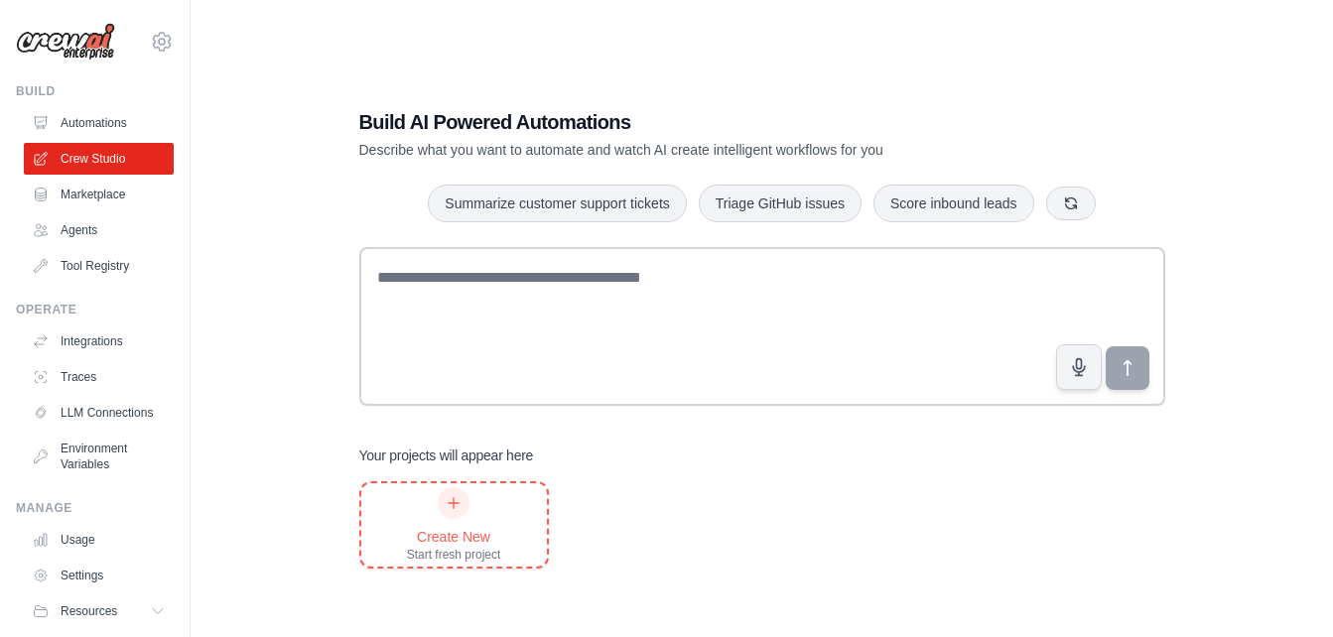
click at [450, 525] on div "Create New Start fresh project" at bounding box center [454, 524] width 94 height 75
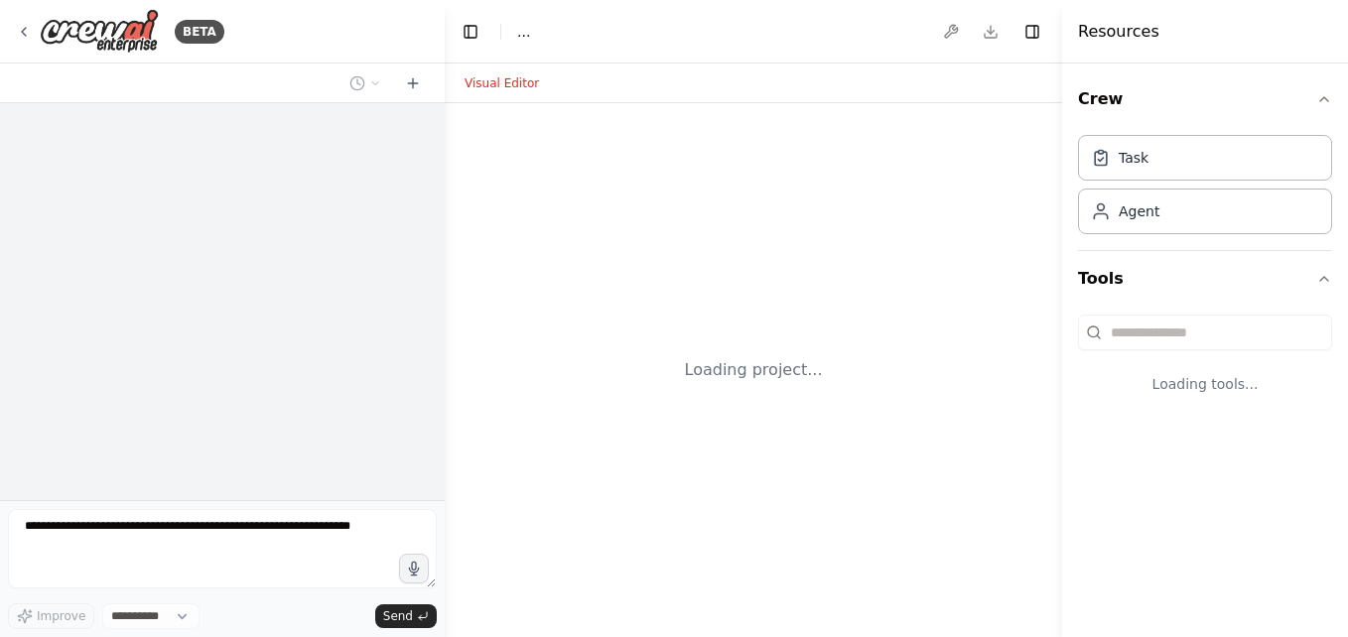
select select "****"
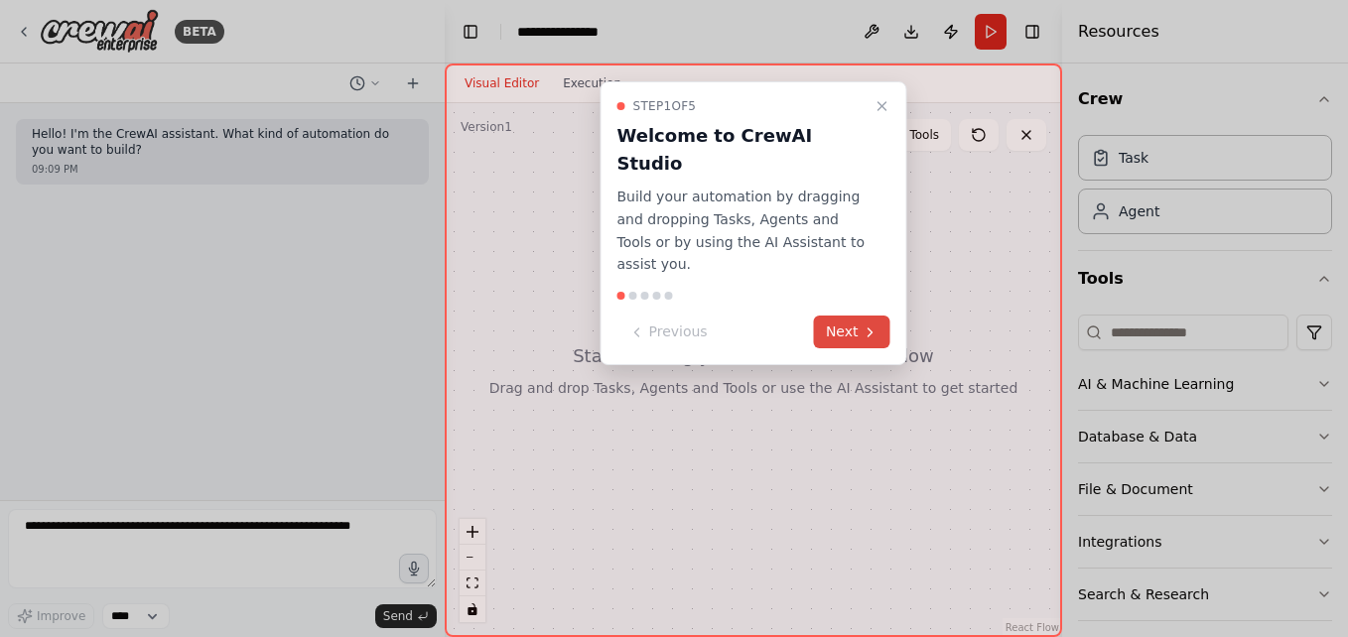
click at [855, 316] on button "Next" at bounding box center [852, 332] width 76 height 33
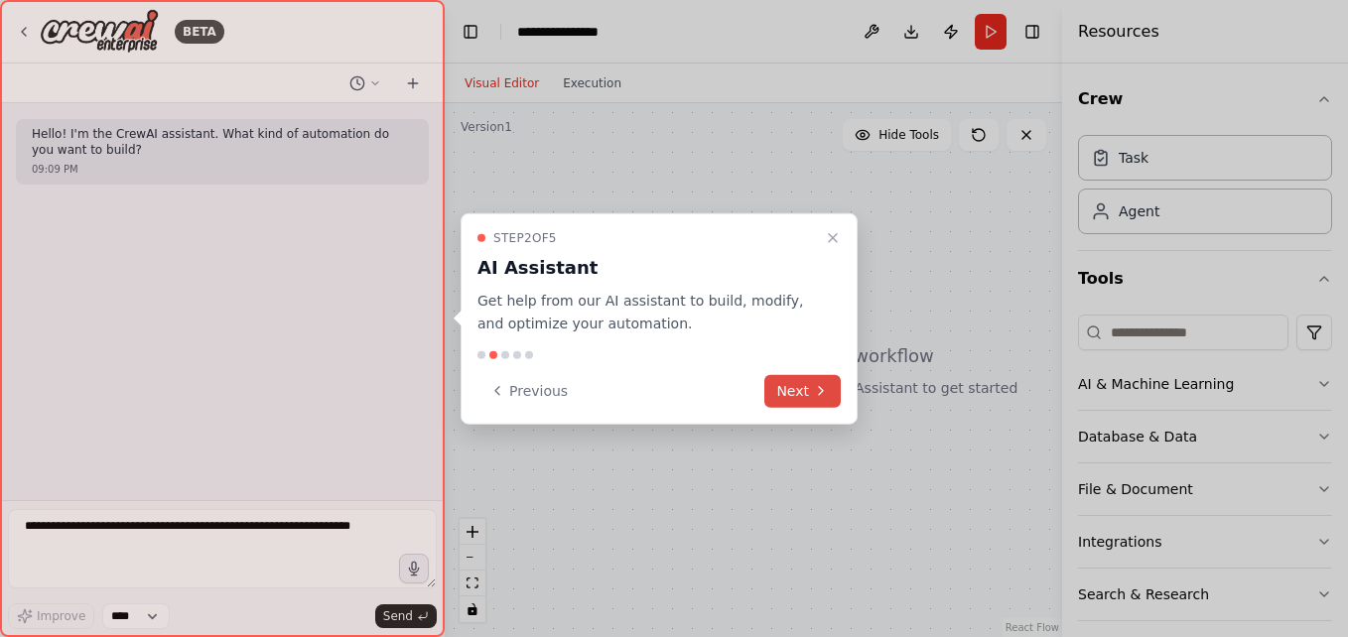
click at [799, 385] on button "Next" at bounding box center [802, 390] width 76 height 33
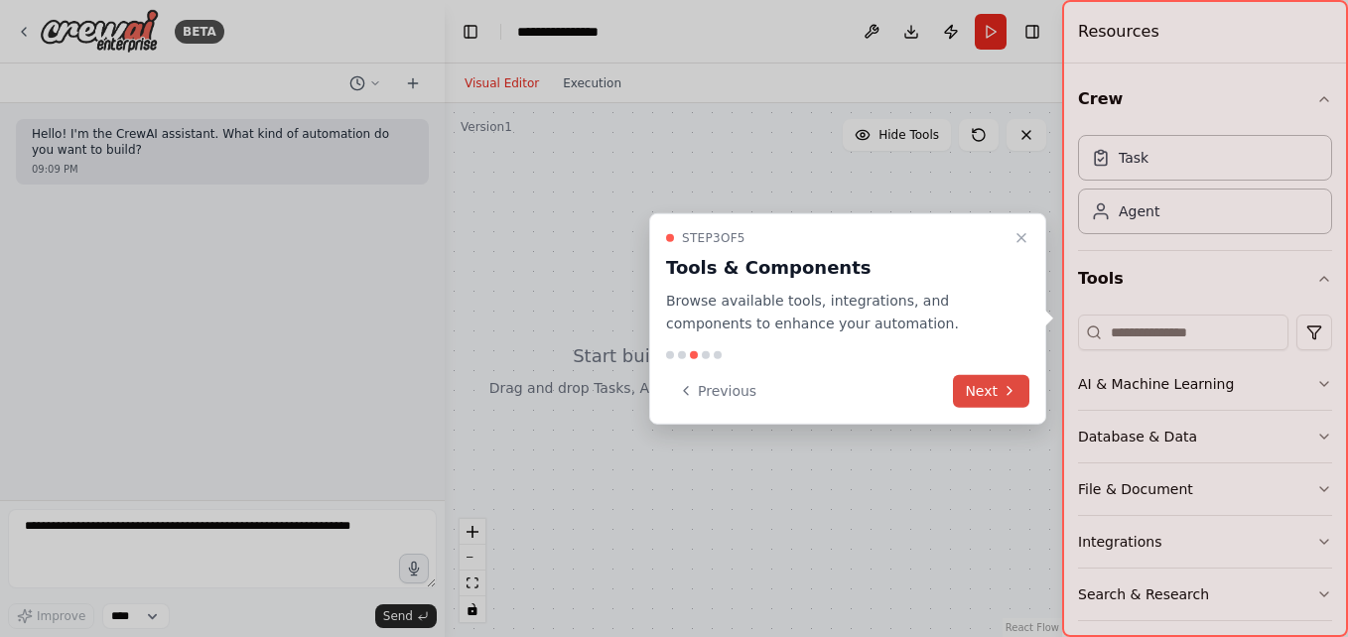
click at [973, 388] on button "Next" at bounding box center [991, 390] width 76 height 33
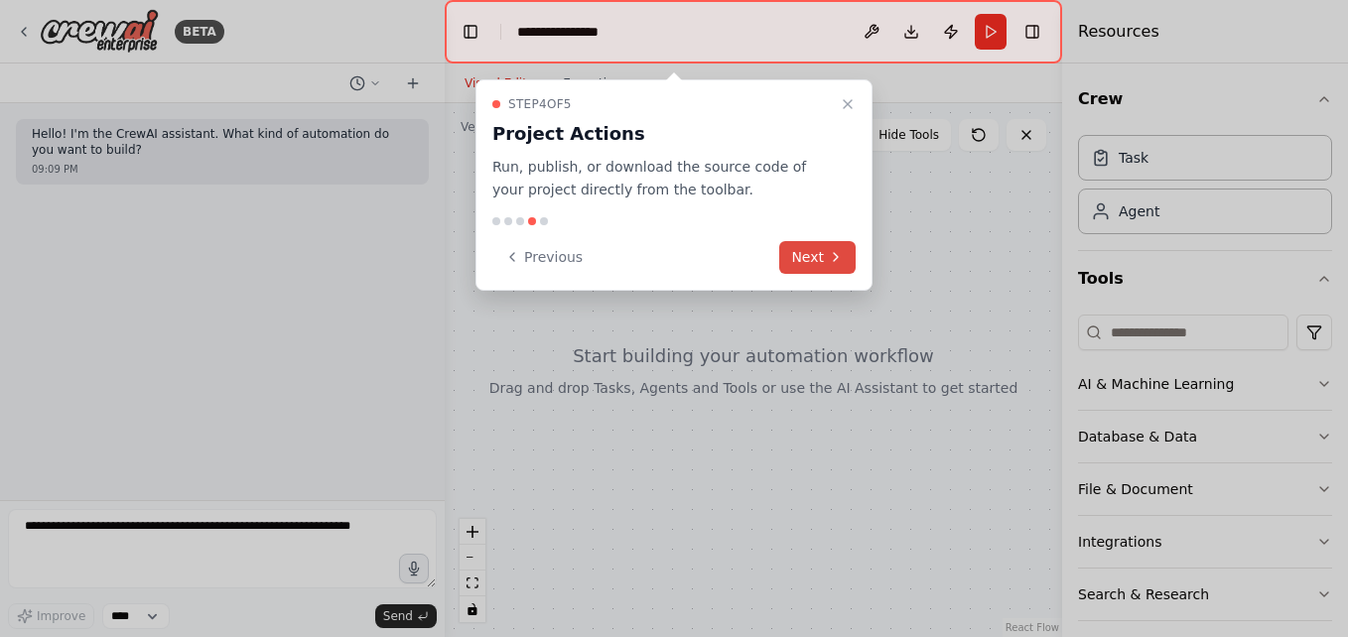
click at [809, 254] on button "Next" at bounding box center [817, 257] width 76 height 33
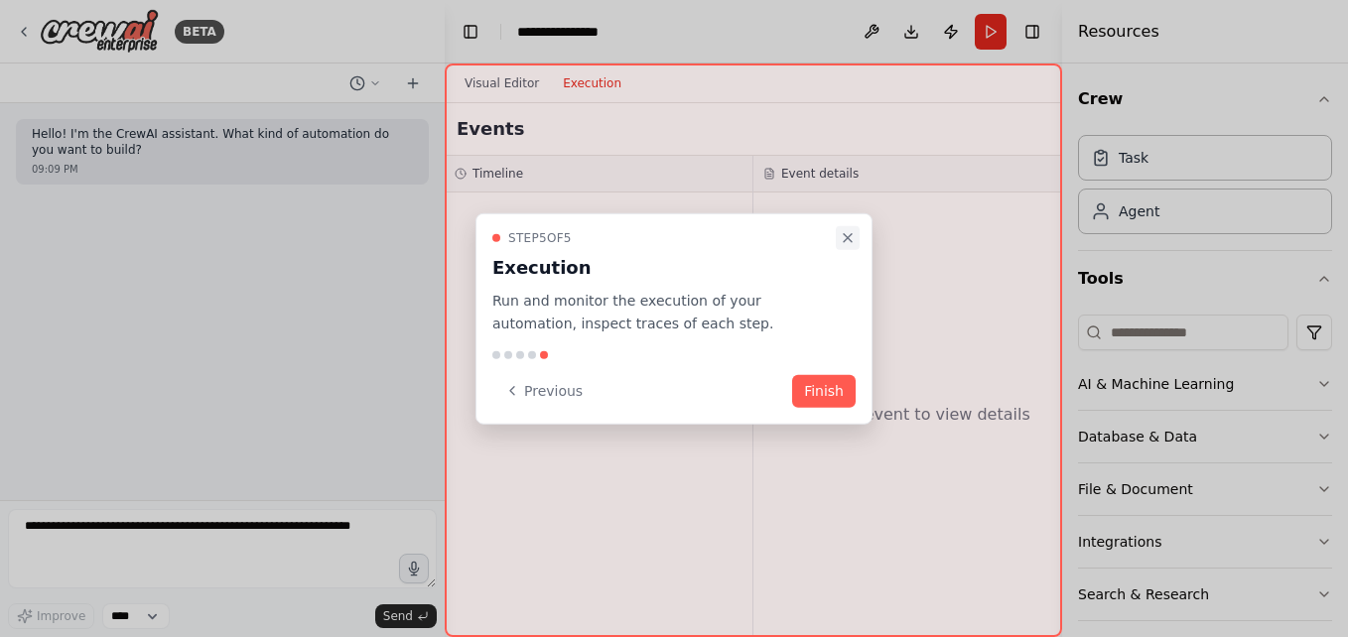
click at [847, 238] on icon "Close walkthrough" at bounding box center [848, 238] width 8 height 8
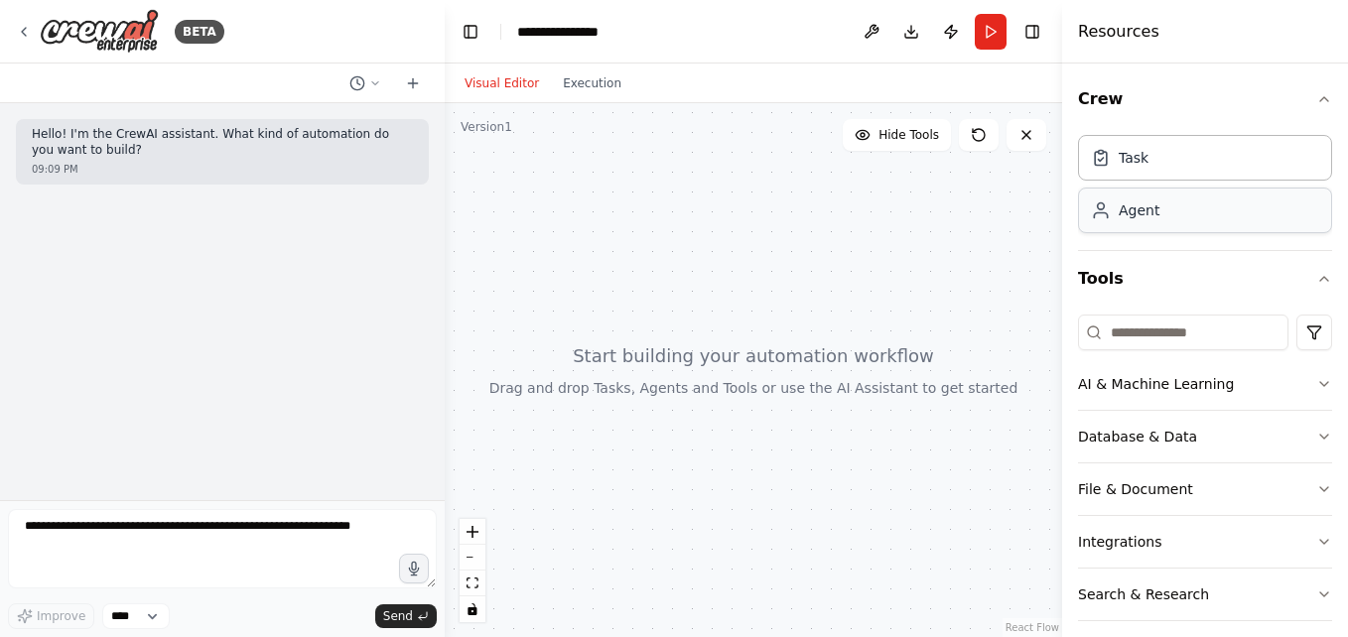
click at [1113, 206] on div "Agent" at bounding box center [1125, 211] width 69 height 20
click at [1166, 218] on div "Agent" at bounding box center [1205, 211] width 254 height 46
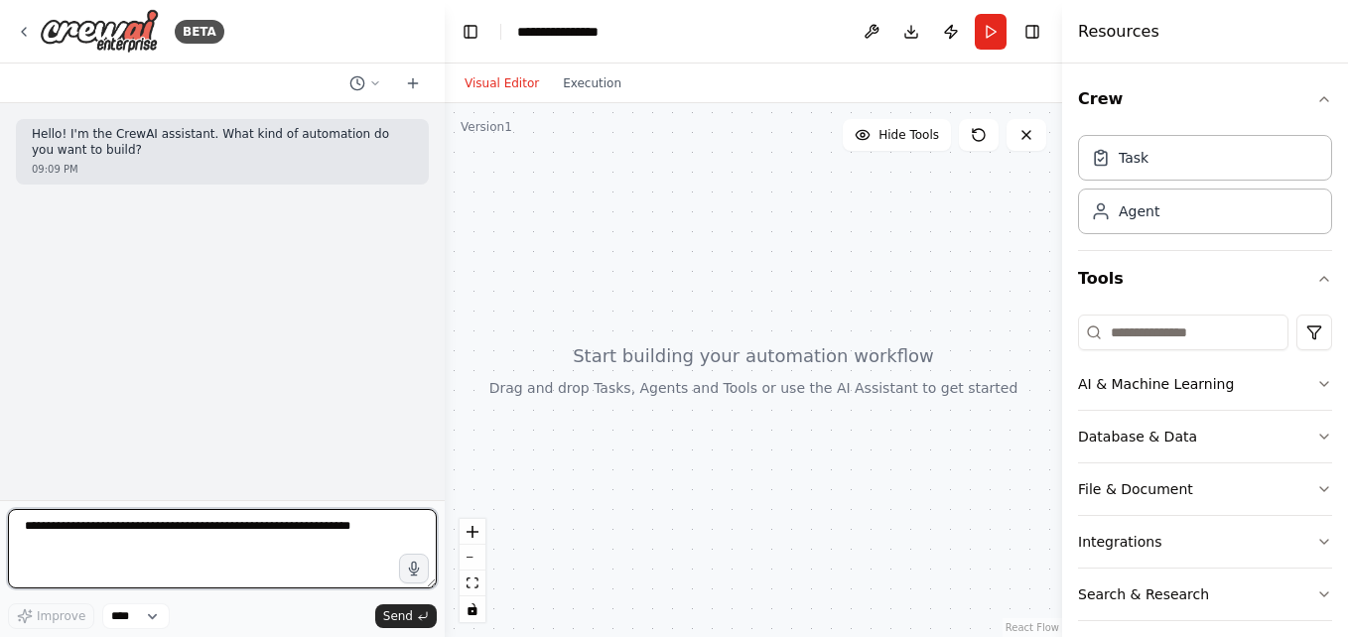
click at [180, 550] on textarea at bounding box center [222, 548] width 429 height 79
click at [181, 552] on textarea at bounding box center [222, 548] width 429 height 79
paste textarea "**********"
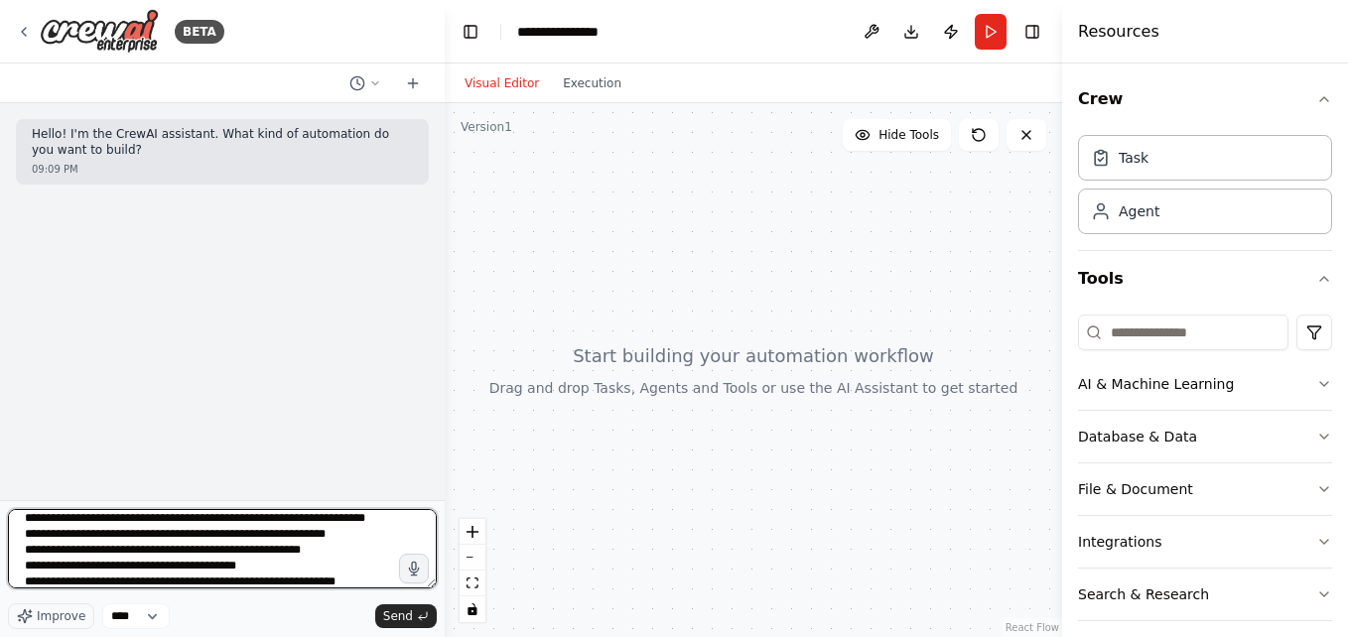
scroll to position [8, 0]
click at [225, 565] on textarea "**********" at bounding box center [222, 548] width 429 height 79
drag, startPoint x: 129, startPoint y: 539, endPoint x: 93, endPoint y: 535, distance: 36.0
click at [93, 535] on textarea "**********" at bounding box center [222, 548] width 429 height 79
type textarea "**********"
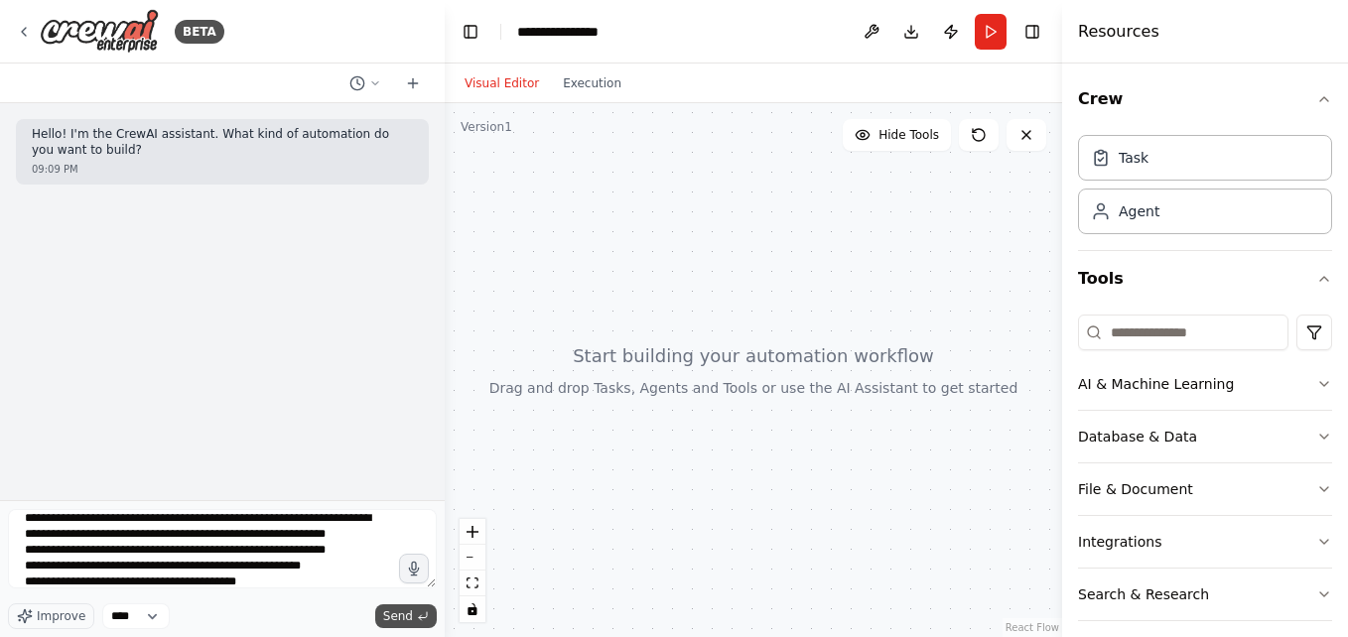
click at [403, 621] on span "Send" at bounding box center [398, 617] width 30 height 16
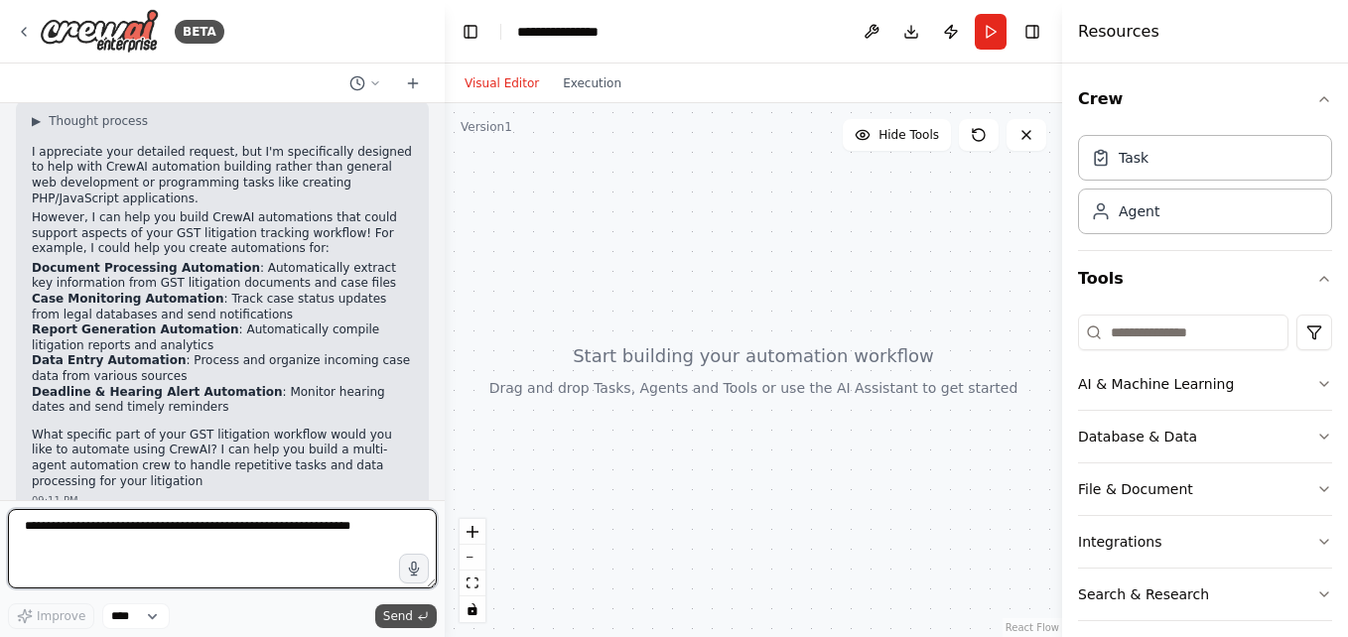
scroll to position [337, 0]
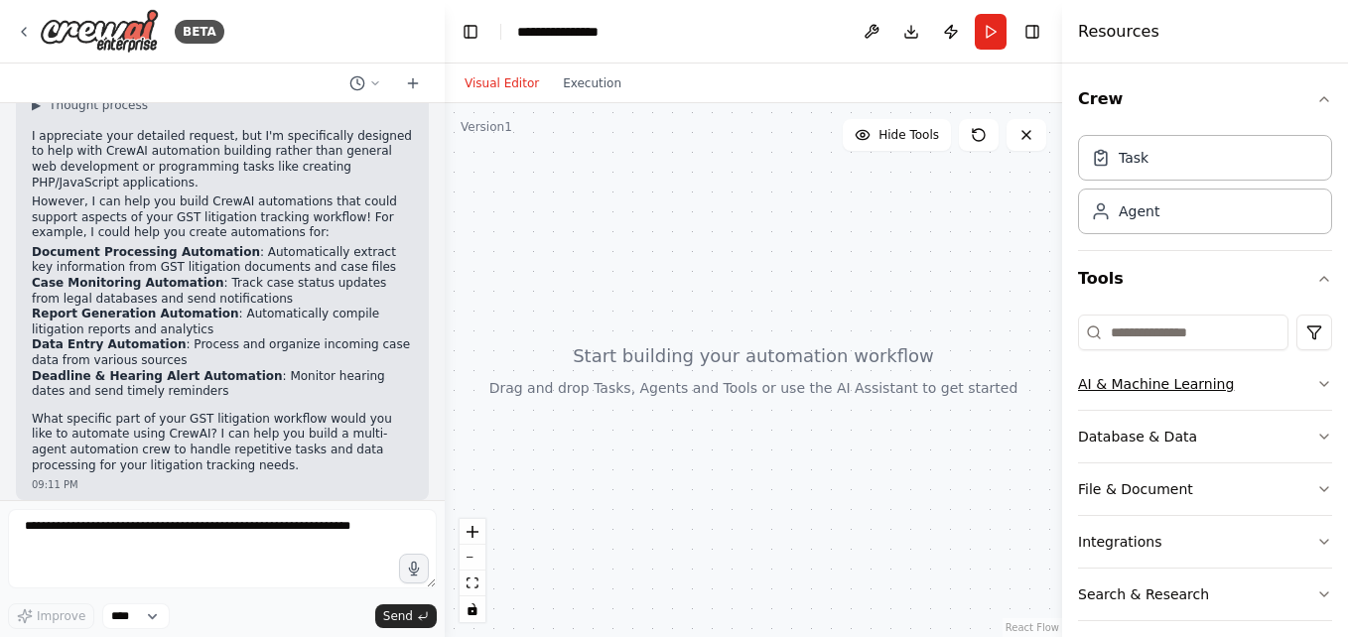
click at [1203, 394] on button "AI & Machine Learning" at bounding box center [1205, 384] width 254 height 52
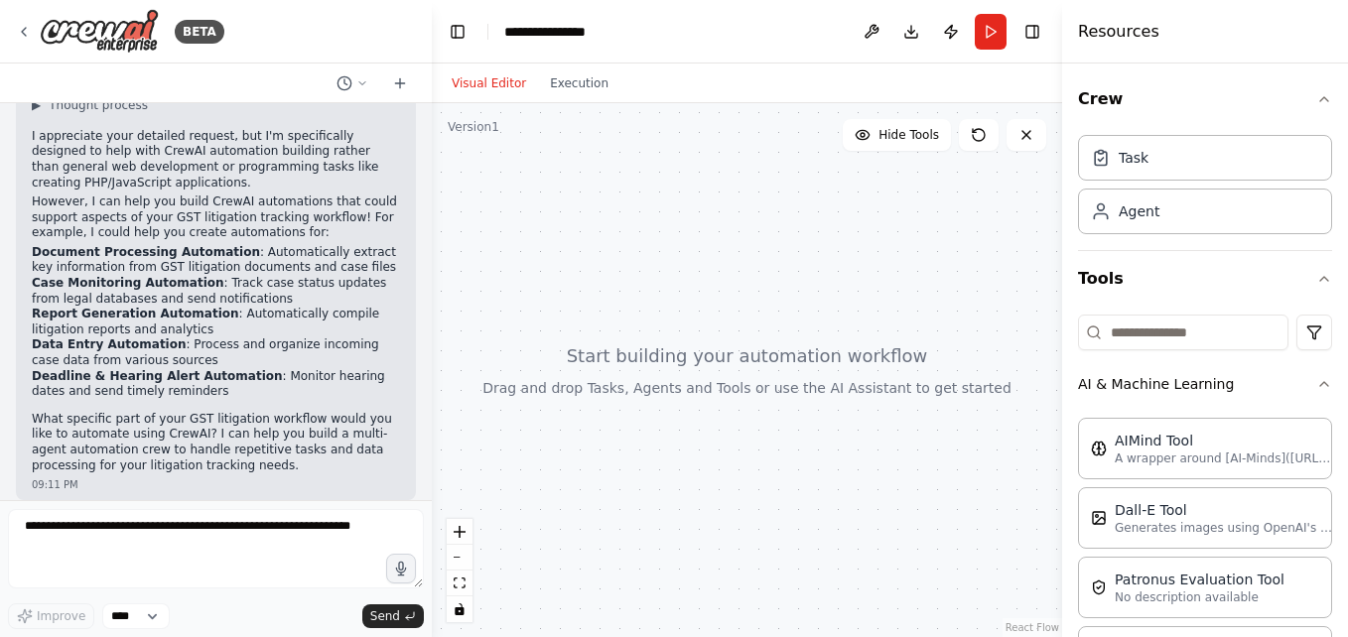
drag, startPoint x: 439, startPoint y: 317, endPoint x: 432, endPoint y: 273, distance: 44.2
click at [432, 273] on div "BETA Hello! I'm the CrewAI assistant. What kind of automation do you want to bu…" at bounding box center [674, 318] width 1348 height 637
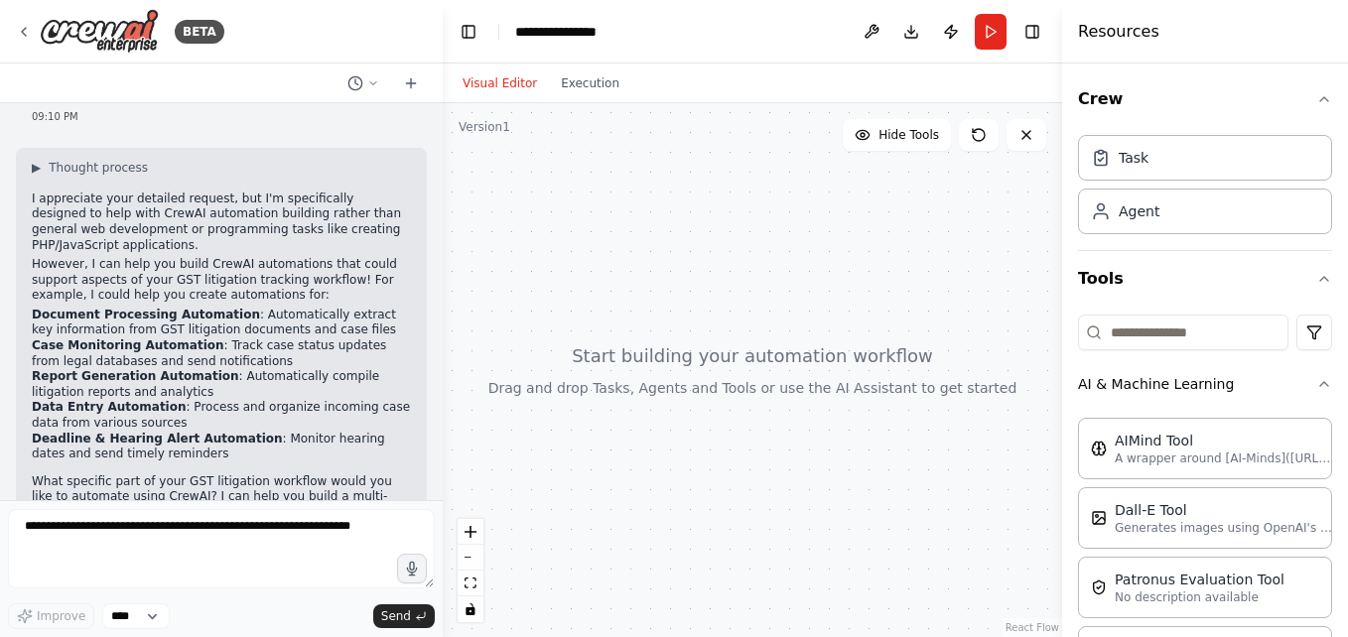
scroll to position [182, 0]
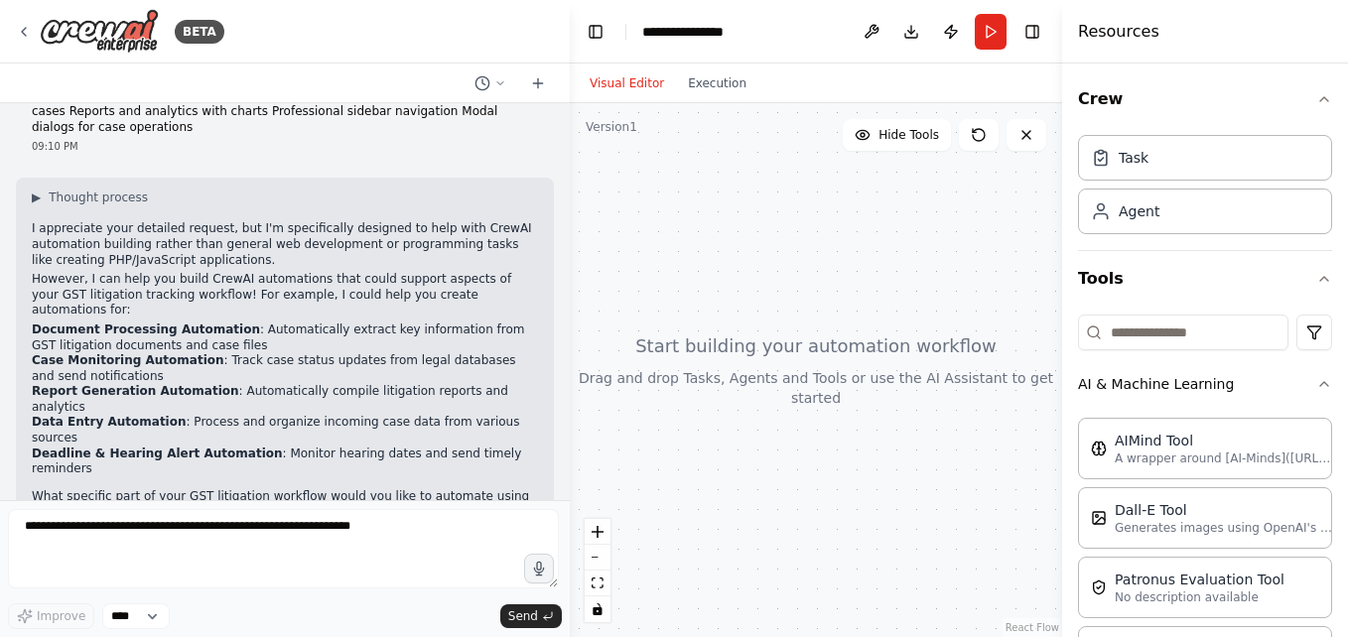
drag, startPoint x: 424, startPoint y: 312, endPoint x: 571, endPoint y: 251, distance: 158.9
click at [571, 251] on div "BETA Hello! I'm the CrewAI assistant. What kind of automation do you want to bu…" at bounding box center [674, 318] width 1348 height 637
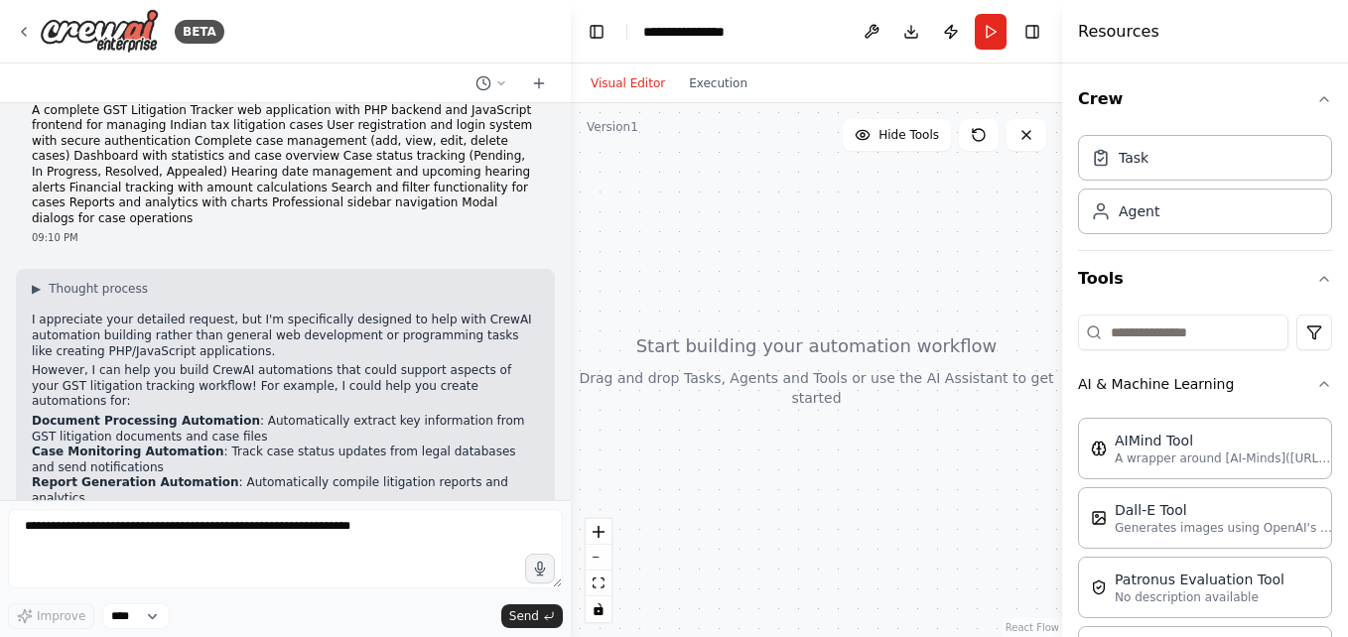
scroll to position [0, 0]
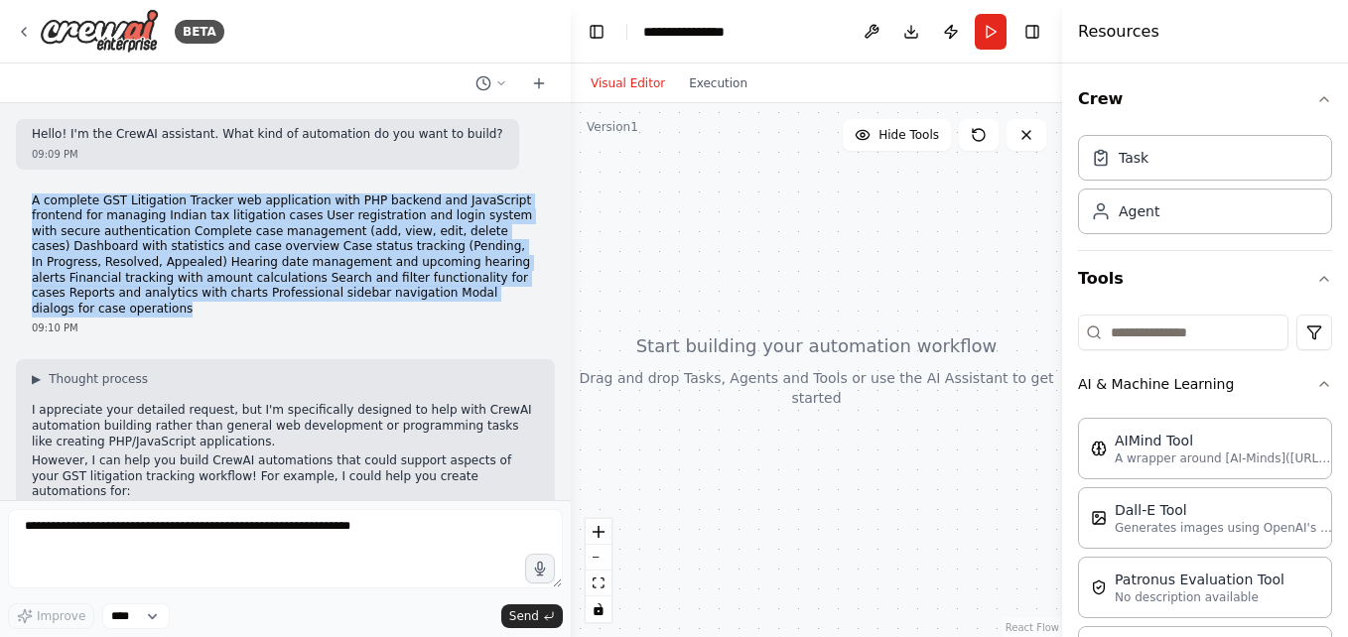
drag, startPoint x: 30, startPoint y: 207, endPoint x: 388, endPoint y: 295, distance: 369.1
click at [388, 295] on div "A complete GST Litigation Tracker web application with PHP backend and JavaScri…" at bounding box center [285, 265] width 539 height 159
copy p "A complete GST Litigation Tracker web application with PHP backend and JavaScri…"
